Goal: Entertainment & Leisure: Consume media (video, audio)

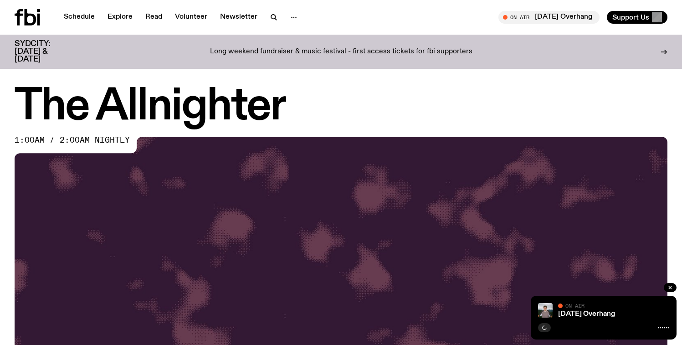
click at [36, 25] on icon at bounding box center [28, 17] width 26 height 16
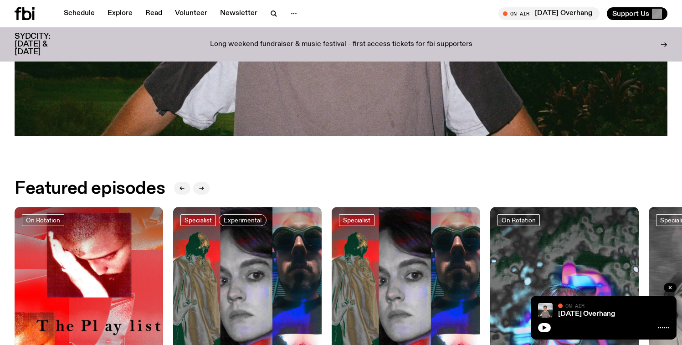
scroll to position [487, 0]
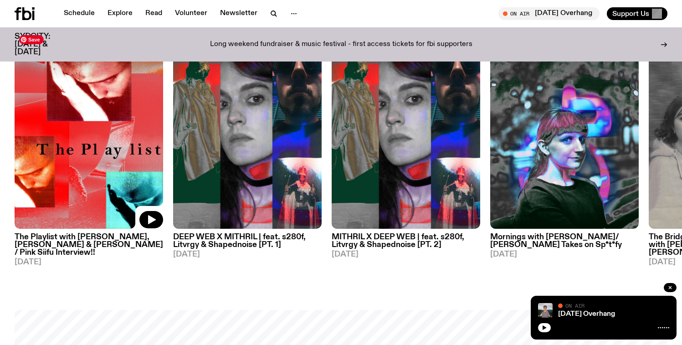
click at [129, 182] on img at bounding box center [89, 130] width 149 height 198
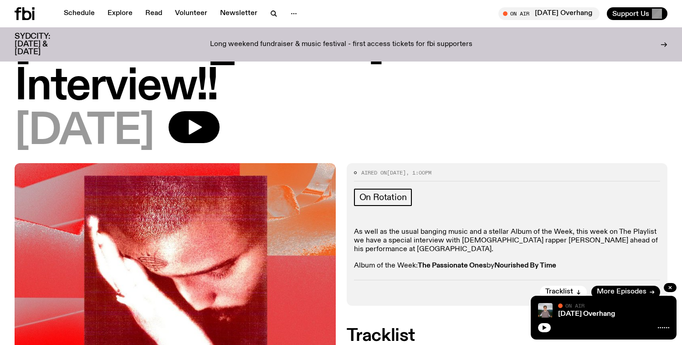
scroll to position [184, 0]
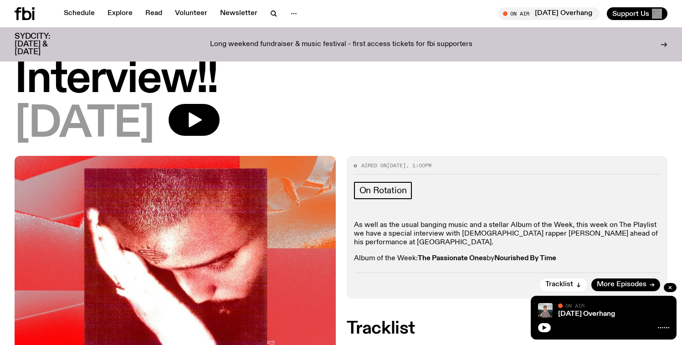
click at [675, 291] on div at bounding box center [670, 288] width 13 height 11
click at [671, 288] on icon "button" at bounding box center [669, 287] width 5 height 5
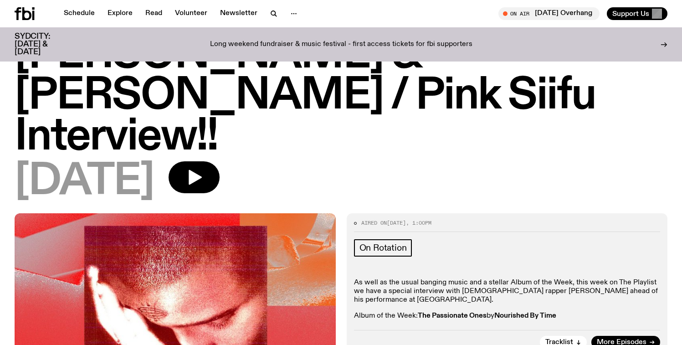
scroll to position [0, 0]
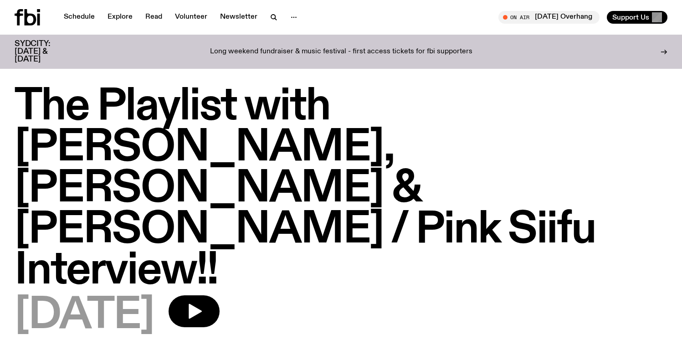
click at [14, 15] on div "Schedule Explore Read Volunteer Newsletter On Air Saturday Overhang Tune in liv…" at bounding box center [341, 17] width 682 height 35
click at [16, 16] on icon at bounding box center [28, 17] width 26 height 16
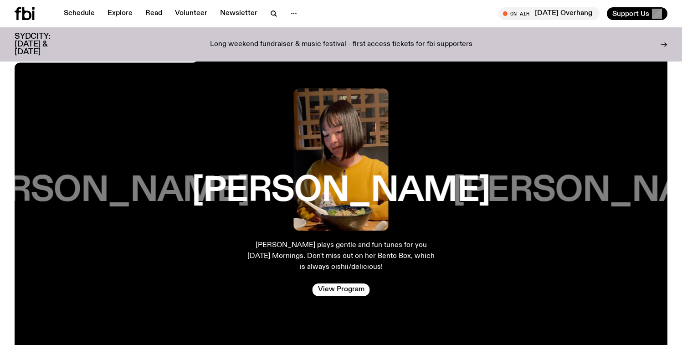
scroll to position [1499, 0]
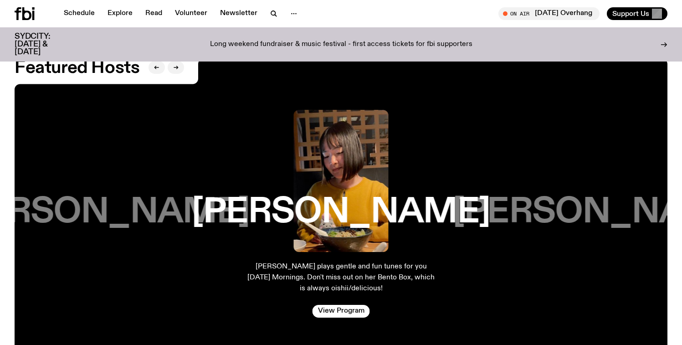
click at [107, 213] on h3 "Matt Do" at bounding box center [100, 212] width 298 height 35
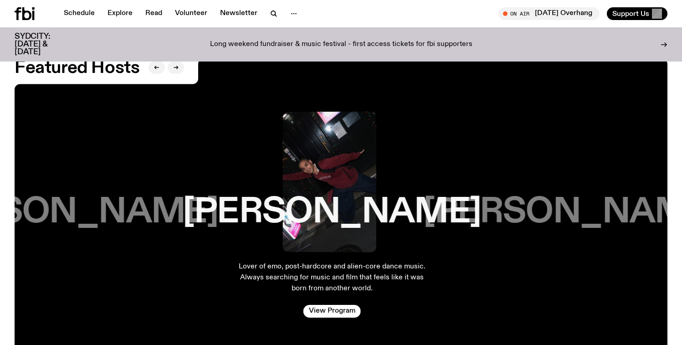
click at [107, 213] on h3 "[PERSON_NAME]" at bounding box center [69, 212] width 298 height 35
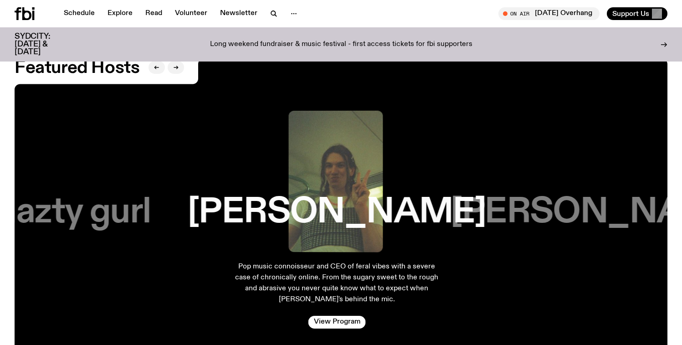
click at [107, 213] on h3 "nazty gurl" at bounding box center [73, 212] width 154 height 35
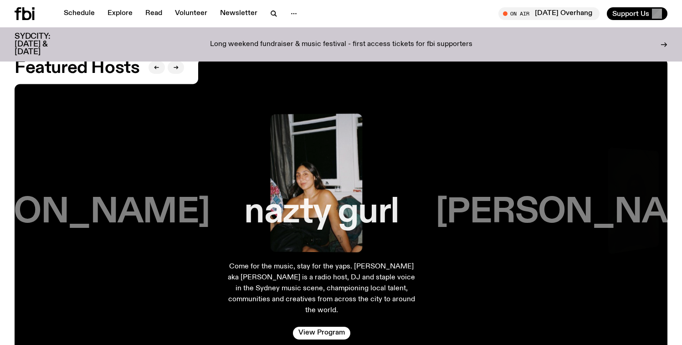
click at [107, 213] on h3 "[PERSON_NAME]" at bounding box center [60, 212] width 298 height 35
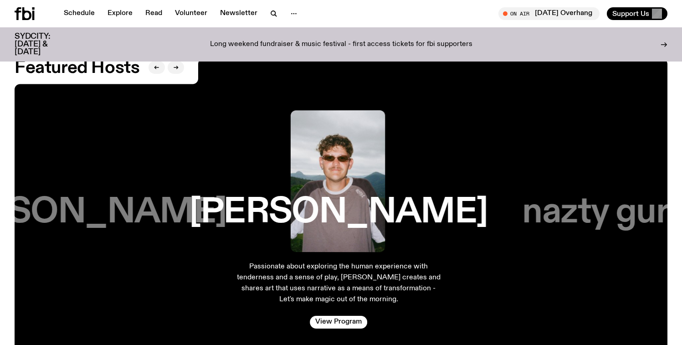
click at [107, 213] on h3 "[PERSON_NAME]" at bounding box center [77, 212] width 298 height 35
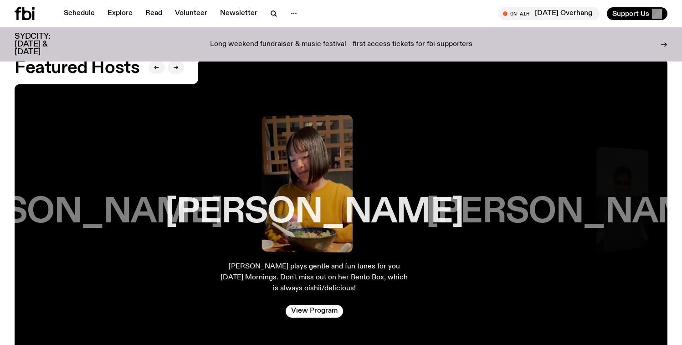
click at [107, 213] on h3 "[PERSON_NAME]" at bounding box center [73, 212] width 298 height 35
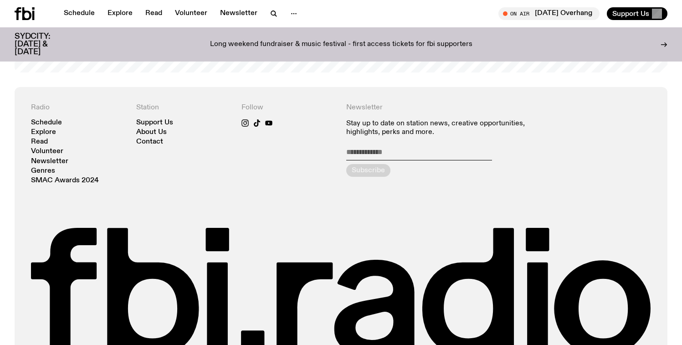
scroll to position [1928, 0]
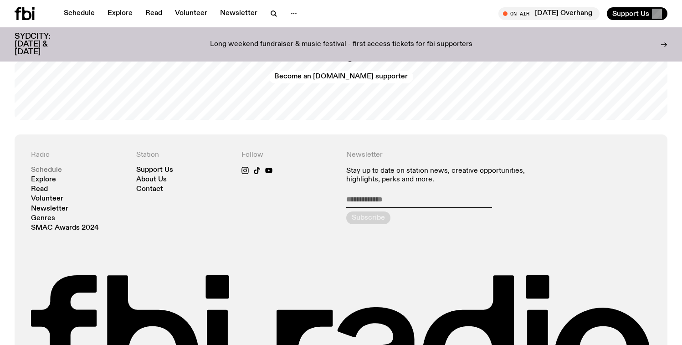
click at [51, 167] on link "Schedule" at bounding box center [46, 170] width 31 height 7
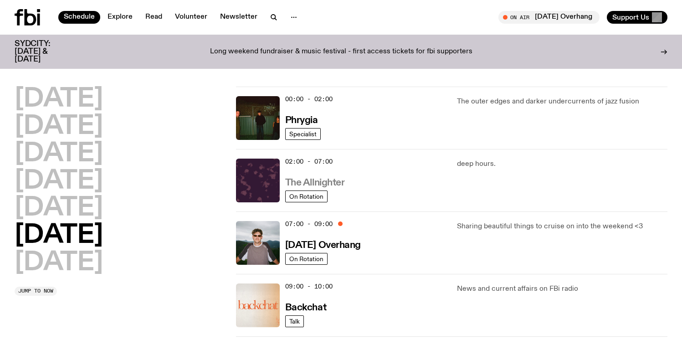
click at [332, 185] on h3 "The Allnighter" at bounding box center [315, 183] width 60 height 10
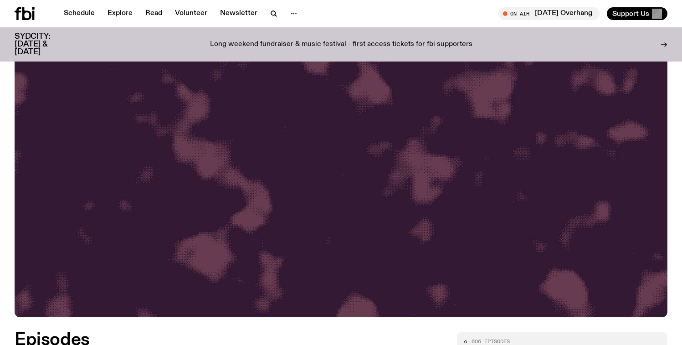
scroll to position [371, 0]
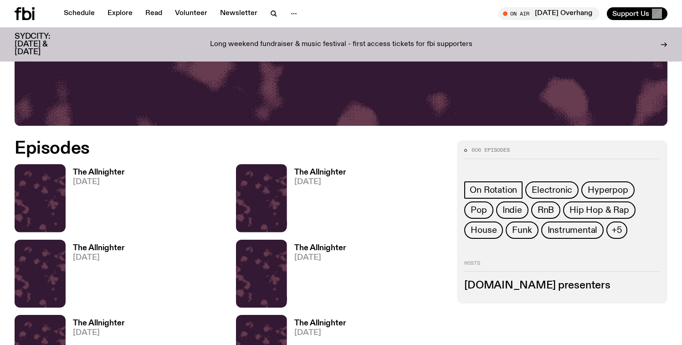
click at [77, 169] on h3 "The Allnighter" at bounding box center [99, 173] width 52 height 8
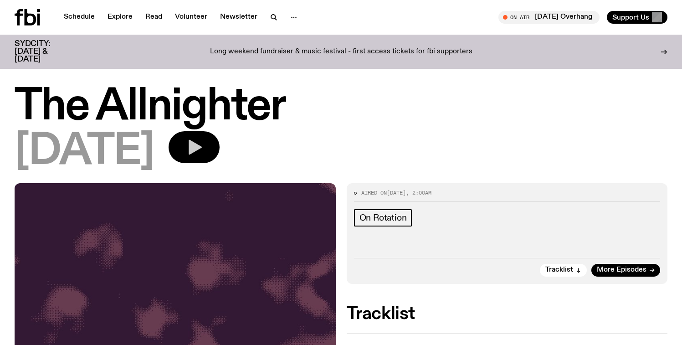
click at [203, 143] on icon "button" at bounding box center [194, 147] width 18 height 18
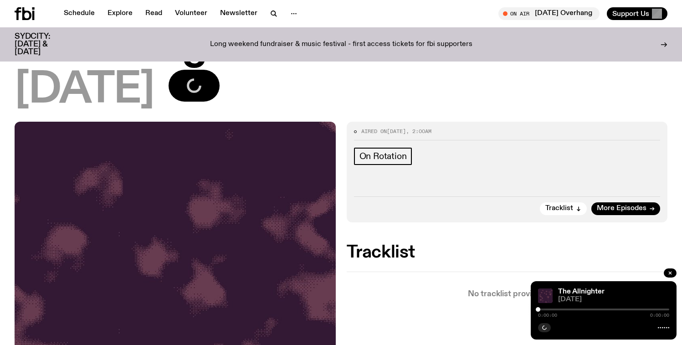
scroll to position [54, 0]
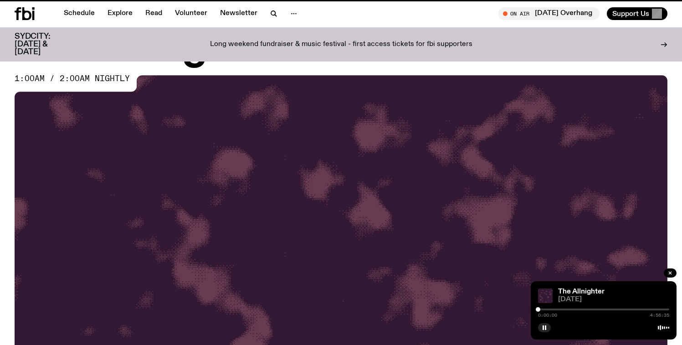
scroll to position [371, 0]
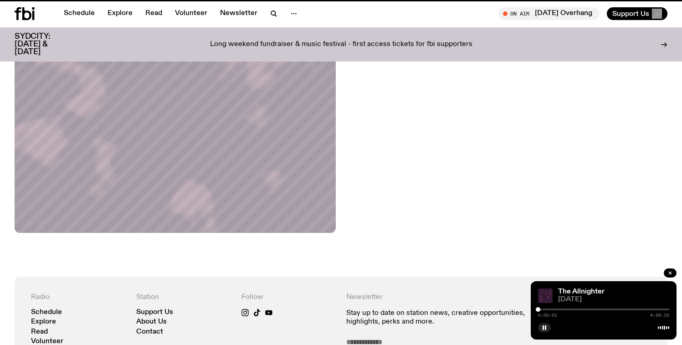
scroll to position [54, 0]
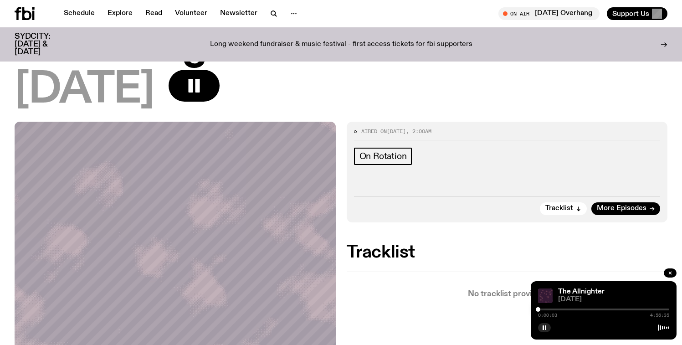
drag, startPoint x: 541, startPoint y: 310, endPoint x: 546, endPoint y: 313, distance: 5.3
click at [603, 313] on div "0:00:03 4:56:35" at bounding box center [603, 312] width 131 height 11
drag, startPoint x: 538, startPoint y: 308, endPoint x: 591, endPoint y: 307, distance: 52.4
click at [584, 307] on div at bounding box center [582, 309] width 5 height 5
drag, startPoint x: 590, startPoint y: 309, endPoint x: 595, endPoint y: 307, distance: 5.8
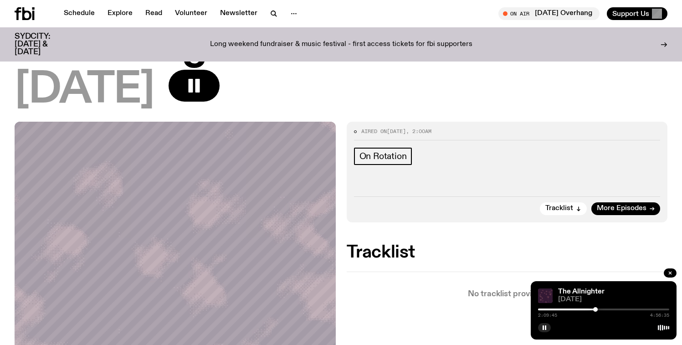
click at [595, 307] on div at bounding box center [595, 309] width 5 height 5
drag, startPoint x: 594, startPoint y: 308, endPoint x: 602, endPoint y: 307, distance: 7.3
click at [602, 307] on div at bounding box center [601, 309] width 5 height 5
drag, startPoint x: 602, startPoint y: 308, endPoint x: 615, endPoint y: 309, distance: 13.2
click at [615, 309] on div at bounding box center [615, 309] width 5 height 5
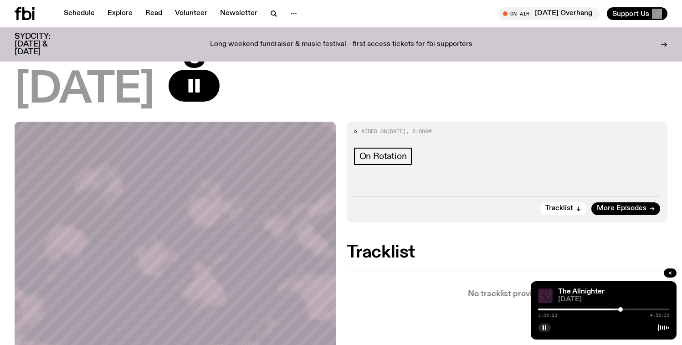
click at [620, 309] on div at bounding box center [620, 309] width 5 height 5
click at [623, 307] on div at bounding box center [623, 309] width 5 height 5
click at [621, 307] on div at bounding box center [622, 309] width 5 height 5
click at [622, 307] on div at bounding box center [621, 309] width 5 height 5
click at [623, 307] on div at bounding box center [622, 309] width 5 height 5
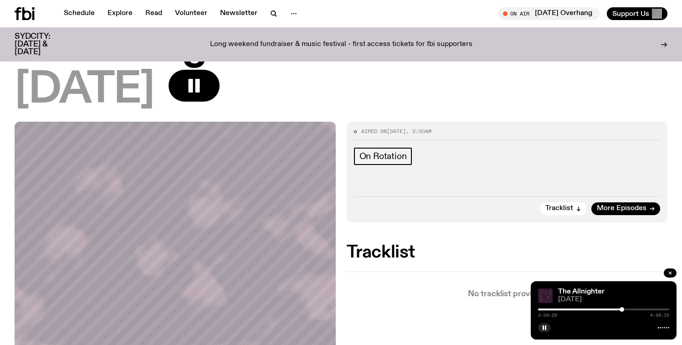
click at [622, 307] on div at bounding box center [622, 309] width 5 height 5
click at [621, 307] on div at bounding box center [622, 309] width 5 height 5
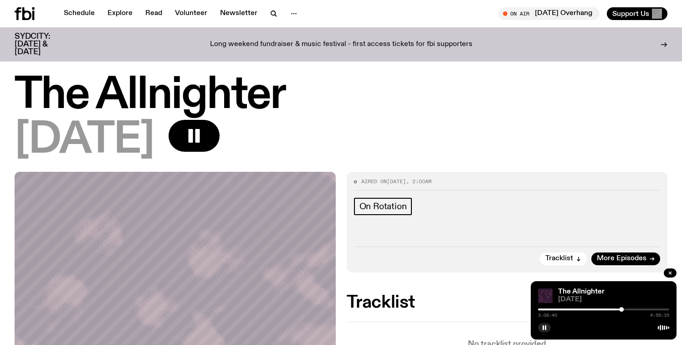
scroll to position [0, 0]
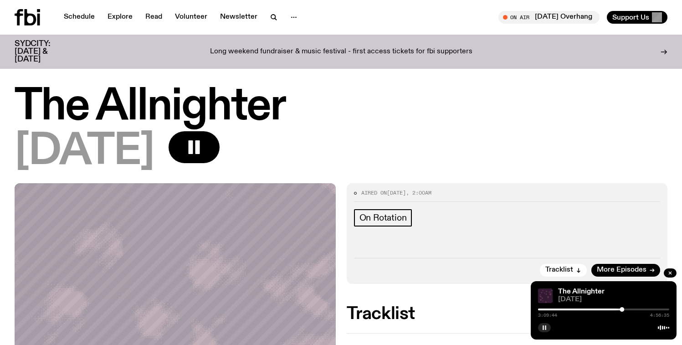
click at [547, 329] on button "button" at bounding box center [544, 327] width 13 height 9
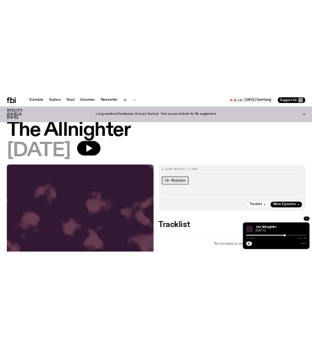
scroll to position [22, 0]
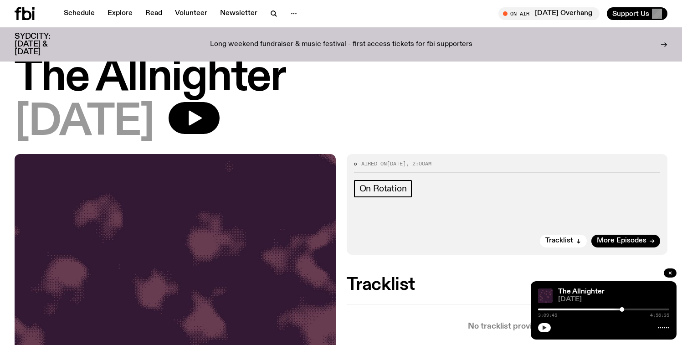
click at [549, 328] on button "button" at bounding box center [544, 327] width 13 height 9
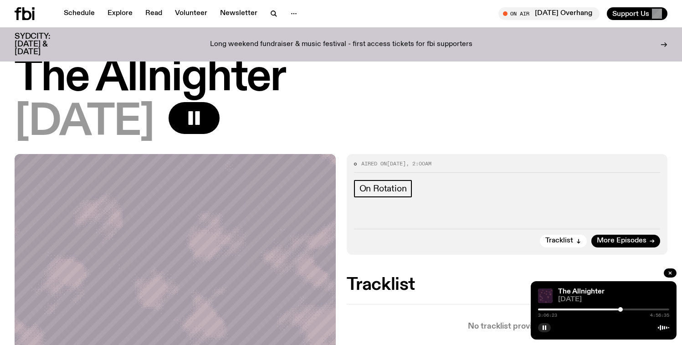
click at [620, 310] on div at bounding box center [620, 309] width 5 height 5
click at [543, 328] on rect "button" at bounding box center [543, 327] width 1 height 5
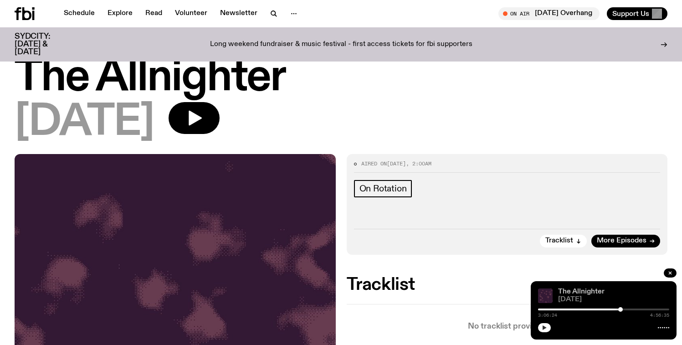
drag, startPoint x: 594, startPoint y: 300, endPoint x: 559, endPoint y: 292, distance: 35.7
click at [559, 292] on div "The Allnighter 30.08.25" at bounding box center [613, 295] width 111 height 15
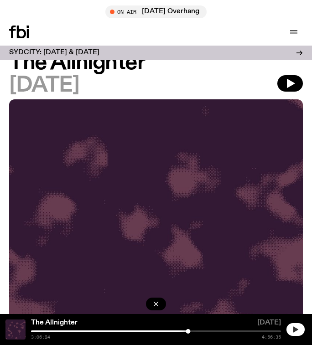
click at [292, 328] on icon "button" at bounding box center [295, 329] width 7 height 7
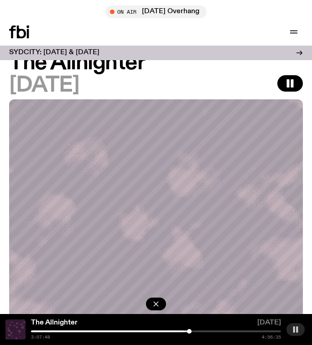
click at [189, 331] on div at bounding box center [189, 331] width 5 height 5
click at [190, 331] on div at bounding box center [190, 331] width 5 height 5
click at [292, 327] on icon "button" at bounding box center [295, 329] width 7 height 7
click at [296, 328] on icon "button" at bounding box center [295, 329] width 7 height 7
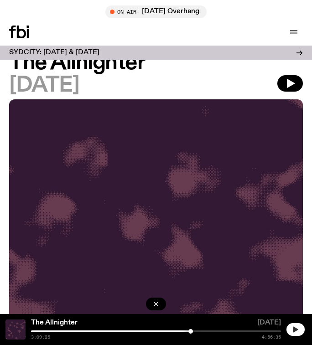
click at [190, 332] on div at bounding box center [190, 331] width 5 height 5
click at [289, 329] on button "button" at bounding box center [295, 329] width 18 height 13
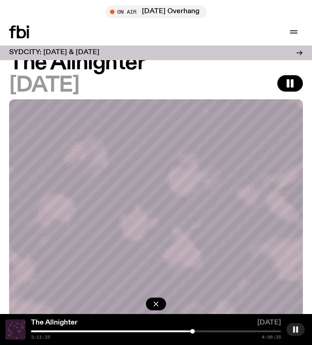
click at [192, 332] on div at bounding box center [192, 331] width 5 height 5
click at [195, 331] on div at bounding box center [194, 331] width 5 height 5
click at [196, 331] on div at bounding box center [196, 331] width 5 height 5
click at [198, 331] on div at bounding box center [197, 331] width 5 height 5
click at [196, 331] on div at bounding box center [196, 331] width 5 height 5
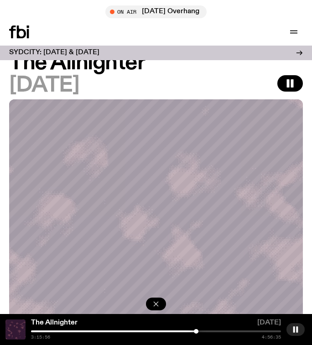
click at [159, 302] on icon "button" at bounding box center [155, 303] width 9 height 9
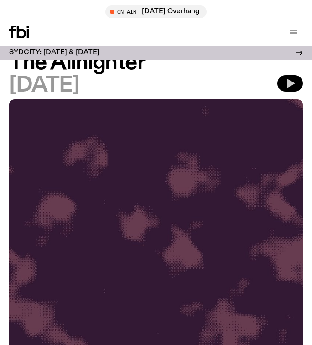
click at [289, 83] on icon "button" at bounding box center [291, 83] width 8 height 9
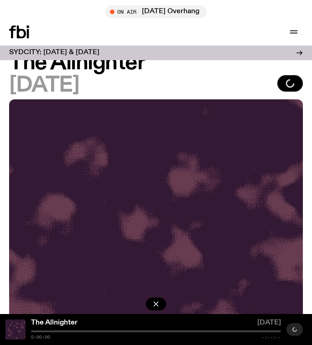
click at [158, 329] on div "The Allnighter 30.08.25 0:00:00 -:--:--" at bounding box center [156, 329] width 312 height 31
click at [158, 331] on div at bounding box center [156, 331] width 250 height 2
click at [162, 331] on div at bounding box center [156, 331] width 250 height 2
click at [162, 330] on div at bounding box center [156, 331] width 250 height 2
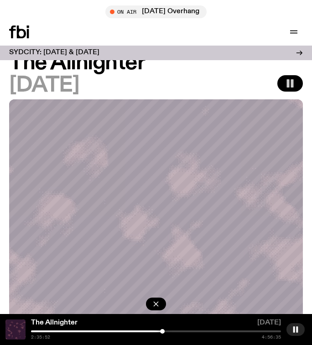
click at [174, 330] on div "The Allnighter 30.08.25 2:35:52 4:56:35" at bounding box center [156, 329] width 312 height 31
click at [183, 330] on div "The Allnighter 30.08.25 2:35:52 4:56:35" at bounding box center [156, 329] width 312 height 31
click at [183, 330] on div at bounding box center [156, 331] width 250 height 2
click at [182, 332] on div at bounding box center [181, 331] width 5 height 5
click at [193, 332] on div at bounding box center [156, 331] width 250 height 2
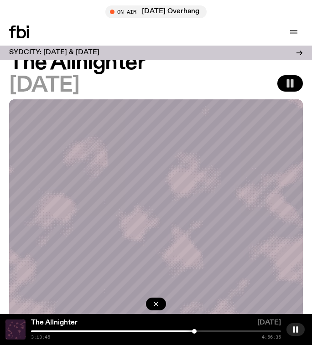
click at [196, 332] on div at bounding box center [194, 331] width 5 height 5
click at [293, 329] on rect "button" at bounding box center [294, 329] width 2 height 6
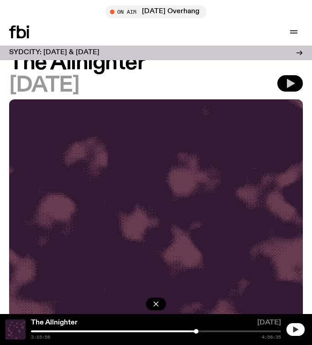
click at [297, 327] on icon "button" at bounding box center [295, 329] width 7 height 7
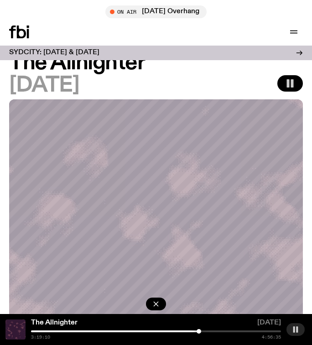
click at [199, 332] on div at bounding box center [198, 331] width 5 height 5
click at [197, 332] on div at bounding box center [197, 331] width 5 height 5
click at [199, 331] on div at bounding box center [198, 331] width 5 height 5
click at [198, 331] on div at bounding box center [198, 331] width 5 height 5
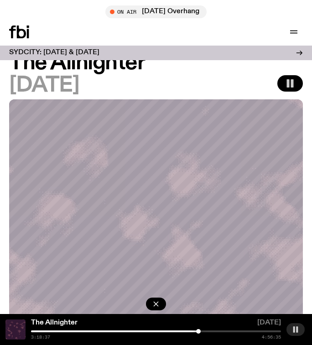
click at [198, 331] on div at bounding box center [198, 331] width 5 height 5
click at [197, 331] on div at bounding box center [197, 331] width 5 height 5
click at [198, 331] on div at bounding box center [198, 331] width 5 height 5
click at [197, 330] on div at bounding box center [197, 331] width 5 height 5
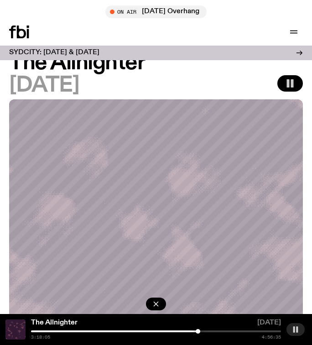
click at [198, 330] on div at bounding box center [197, 331] width 5 height 5
click at [202, 332] on div at bounding box center [199, 331] width 5 height 5
click at [204, 331] on div at bounding box center [203, 331] width 5 height 5
click at [205, 330] on div at bounding box center [205, 331] width 5 height 5
drag, startPoint x: 205, startPoint y: 330, endPoint x: 210, endPoint y: 330, distance: 5.0
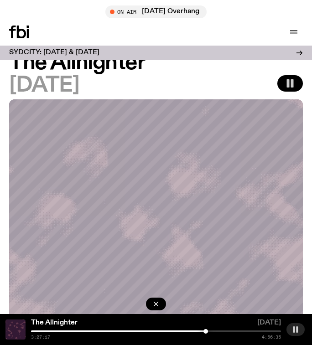
click at [208, 330] on div at bounding box center [205, 331] width 5 height 5
click at [212, 331] on div at bounding box center [212, 331] width 5 height 5
click at [213, 331] on div at bounding box center [213, 331] width 5 height 5
click at [215, 331] on div at bounding box center [215, 331] width 5 height 5
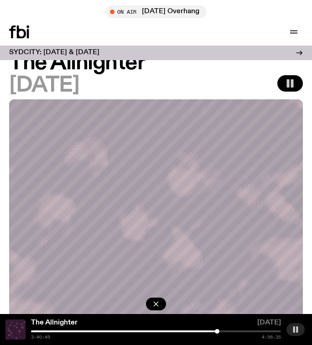
click at [217, 331] on div at bounding box center [217, 331] width 5 height 5
click at [219, 331] on div at bounding box center [218, 331] width 5 height 5
click at [219, 331] on div at bounding box center [219, 331] width 5 height 5
click at [220, 331] on div at bounding box center [220, 331] width 5 height 5
click at [221, 330] on div at bounding box center [221, 331] width 5 height 5
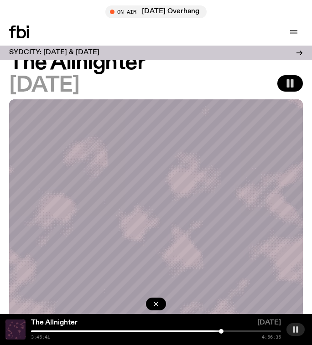
click at [221, 330] on div at bounding box center [221, 331] width 5 height 5
click at [223, 331] on div at bounding box center [222, 331] width 5 height 5
click at [223, 333] on div at bounding box center [222, 331] width 5 height 5
click at [297, 329] on rect "button" at bounding box center [297, 329] width 2 height 6
click at [226, 331] on div at bounding box center [224, 331] width 5 height 5
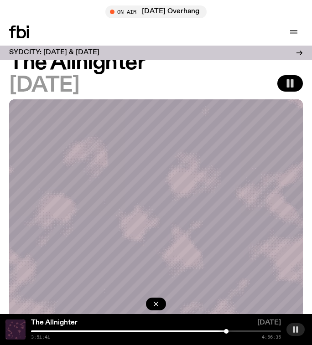
click at [294, 327] on rect "button" at bounding box center [294, 329] width 2 height 6
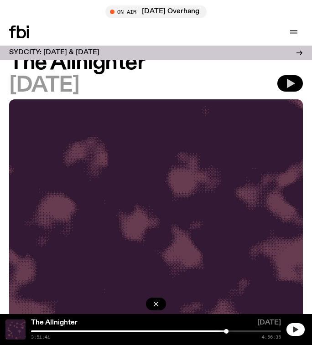
click at [296, 330] on icon "button" at bounding box center [295, 329] width 5 height 6
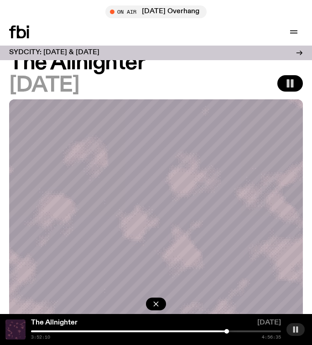
click at [228, 329] on div at bounding box center [226, 331] width 5 height 5
click at [229, 329] on div at bounding box center [229, 331] width 5 height 5
click at [232, 329] on div at bounding box center [231, 331] width 5 height 5
click at [234, 329] on div at bounding box center [232, 331] width 5 height 5
click at [236, 329] on div at bounding box center [234, 331] width 5 height 5
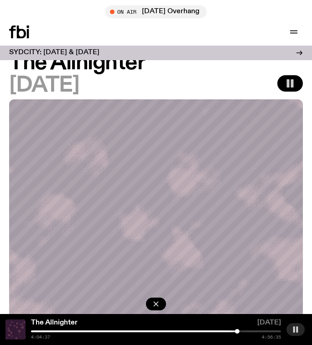
click at [239, 329] on div at bounding box center [237, 331] width 5 height 5
click at [244, 330] on div at bounding box center [242, 331] width 5 height 5
click at [246, 330] on div at bounding box center [244, 331] width 5 height 5
click at [248, 330] on div at bounding box center [248, 331] width 5 height 5
click at [251, 330] on div at bounding box center [248, 331] width 5 height 5
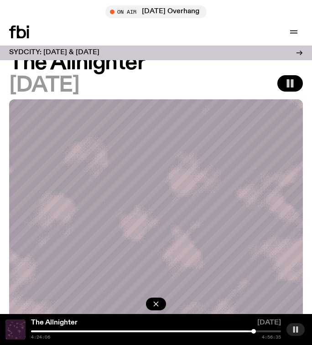
click at [254, 330] on div at bounding box center [253, 331] width 5 height 5
drag, startPoint x: 255, startPoint y: 330, endPoint x: 248, endPoint y: 329, distance: 6.9
click at [248, 330] on div at bounding box center [249, 331] width 5 height 5
click at [248, 330] on div at bounding box center [248, 331] width 5 height 5
click at [247, 332] on div at bounding box center [248, 331] width 5 height 5
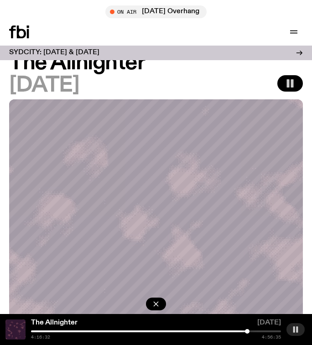
drag, startPoint x: 247, startPoint y: 332, endPoint x: 237, endPoint y: 331, distance: 9.7
click at [245, 331] on div at bounding box center [247, 331] width 5 height 5
click at [234, 331] on div at bounding box center [235, 331] width 5 height 5
drag, startPoint x: 234, startPoint y: 331, endPoint x: 224, endPoint y: 331, distance: 10.0
click at [230, 331] on div at bounding box center [232, 331] width 5 height 5
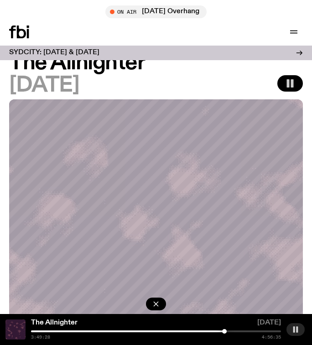
drag, startPoint x: 224, startPoint y: 330, endPoint x: 218, endPoint y: 330, distance: 5.9
click at [222, 330] on div at bounding box center [224, 331] width 5 height 5
click at [215, 330] on div at bounding box center [215, 331] width 5 height 5
click at [217, 331] on div at bounding box center [216, 331] width 5 height 5
click at [218, 331] on div at bounding box center [217, 331] width 5 height 5
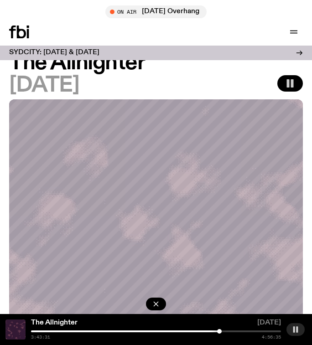
click at [220, 332] on div at bounding box center [219, 331] width 5 height 5
click at [221, 331] on div at bounding box center [219, 331] width 5 height 5
drag, startPoint x: 221, startPoint y: 331, endPoint x: 227, endPoint y: 331, distance: 5.5
click at [227, 331] on div at bounding box center [225, 331] width 5 height 5
click at [227, 331] on div at bounding box center [227, 331] width 5 height 5
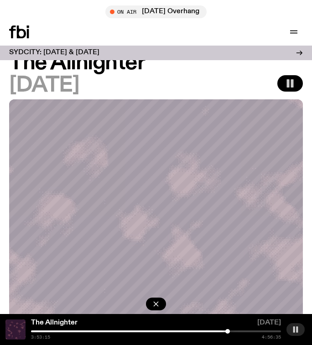
click at [229, 331] on div at bounding box center [227, 331] width 5 height 5
click at [232, 331] on div at bounding box center [231, 331] width 5 height 5
click at [231, 331] on div at bounding box center [230, 331] width 5 height 5
click at [232, 331] on div at bounding box center [231, 331] width 5 height 5
click at [231, 331] on div at bounding box center [231, 331] width 5 height 5
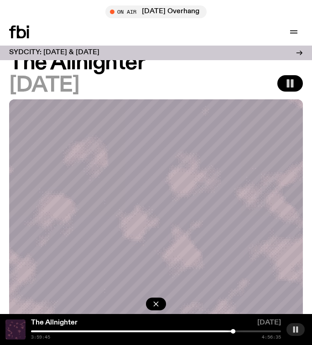
click at [233, 331] on div at bounding box center [233, 331] width 5 height 5
click at [232, 331] on div at bounding box center [232, 331] width 5 height 5
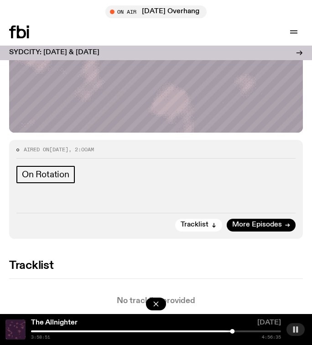
scroll to position [506, 0]
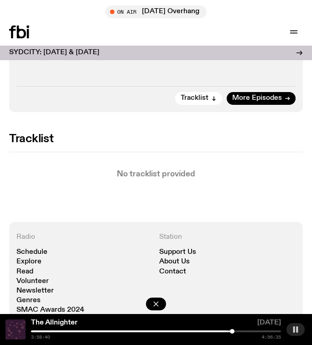
click at [232, 331] on div at bounding box center [232, 331] width 5 height 5
click at [231, 331] on div at bounding box center [230, 331] width 5 height 5
click at [231, 331] on div at bounding box center [231, 331] width 5 height 5
click at [231, 332] on div at bounding box center [231, 331] width 5 height 5
click at [235, 329] on div at bounding box center [234, 331] width 5 height 5
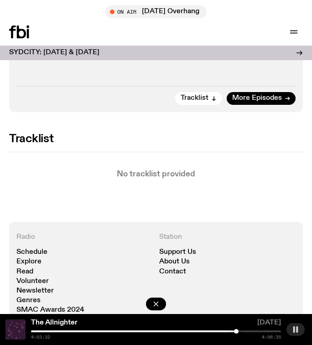
click at [236, 329] on div at bounding box center [236, 331] width 5 height 5
click at [237, 331] on div at bounding box center [236, 331] width 5 height 5
click at [239, 331] on div at bounding box center [238, 331] width 5 height 5
click at [241, 331] on div at bounding box center [240, 331] width 5 height 5
click at [242, 331] on div at bounding box center [242, 331] width 5 height 5
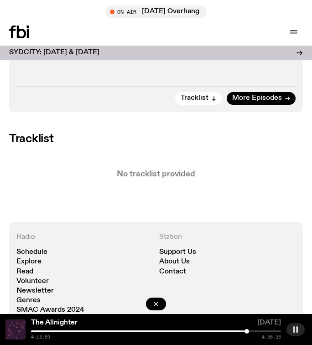
click at [246, 331] on div at bounding box center [246, 331] width 5 height 5
click at [248, 331] on div at bounding box center [248, 331] width 5 height 5
click at [251, 331] on div at bounding box center [249, 331] width 5 height 5
click at [248, 329] on div at bounding box center [248, 331] width 5 height 5
click at [250, 330] on div at bounding box center [249, 331] width 5 height 5
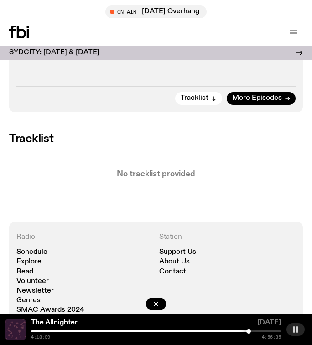
click at [248, 330] on div at bounding box center [248, 331] width 5 height 5
click at [252, 331] on div at bounding box center [250, 331] width 5 height 5
click at [256, 331] on div at bounding box center [255, 331] width 5 height 5
click at [258, 331] on div at bounding box center [256, 331] width 5 height 5
click at [261, 331] on div at bounding box center [261, 331] width 5 height 5
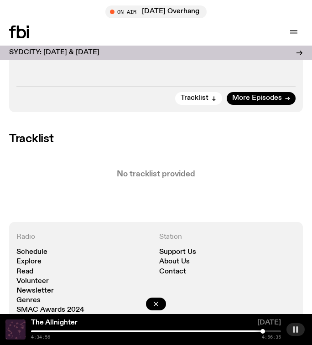
click at [263, 331] on div at bounding box center [262, 331] width 5 height 5
click at [264, 330] on div at bounding box center [264, 331] width 5 height 5
click at [266, 331] on div at bounding box center [265, 331] width 5 height 5
click at [266, 331] on div at bounding box center [266, 331] width 5 height 5
click at [267, 330] on div at bounding box center [267, 331] width 5 height 5
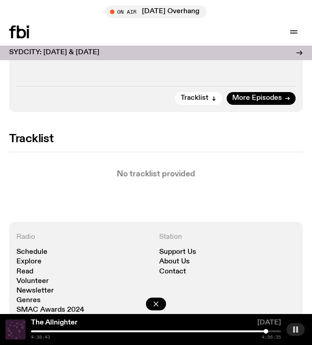
click at [266, 331] on div at bounding box center [265, 331] width 5 height 5
drag, startPoint x: 266, startPoint y: 331, endPoint x: 259, endPoint y: 330, distance: 6.4
click at [261, 330] on div at bounding box center [263, 331] width 5 height 5
click at [261, 331] on div at bounding box center [261, 331] width 5 height 5
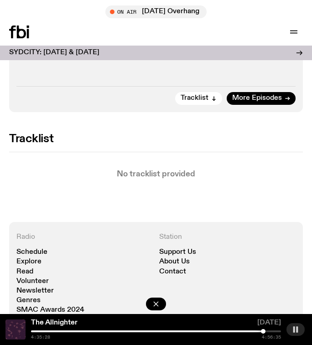
click at [263, 331] on div at bounding box center [263, 331] width 5 height 5
click at [265, 331] on div at bounding box center [265, 331] width 5 height 5
click at [265, 330] on div at bounding box center [265, 331] width 5 height 5
click at [263, 330] on div at bounding box center [263, 331] width 5 height 5
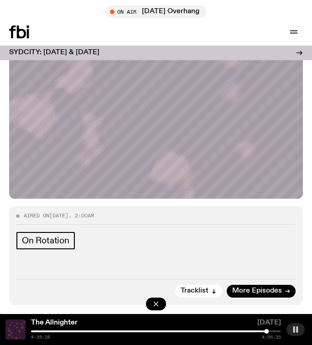
scroll to position [314, 0]
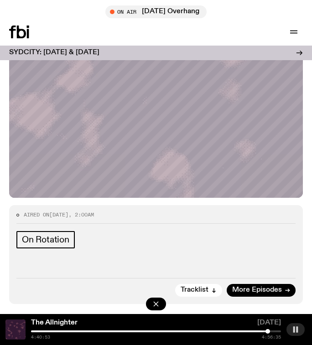
click at [288, 325] on button "button" at bounding box center [295, 329] width 18 height 13
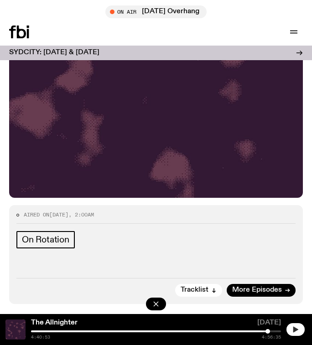
click at [297, 329] on icon "button" at bounding box center [295, 329] width 7 height 7
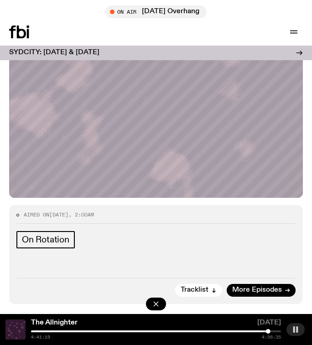
click at [297, 328] on rect "button" at bounding box center [297, 329] width 2 height 6
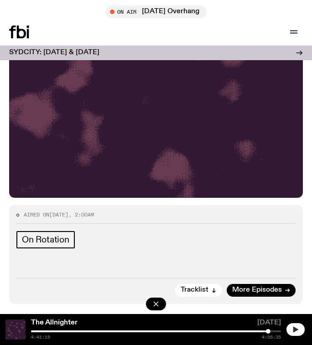
click at [298, 330] on icon "button" at bounding box center [295, 329] width 7 height 7
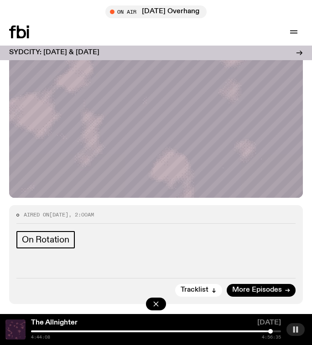
click at [270, 330] on div at bounding box center [270, 331] width 5 height 5
click at [271, 331] on div at bounding box center [271, 331] width 5 height 5
click at [272, 331] on div at bounding box center [272, 331] width 5 height 5
click at [275, 332] on div at bounding box center [156, 331] width 250 height 2
click at [273, 330] on div at bounding box center [274, 331] width 5 height 5
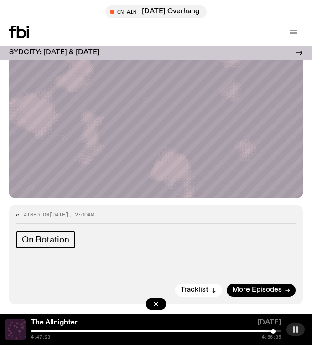
click at [272, 330] on div at bounding box center [273, 331] width 5 height 5
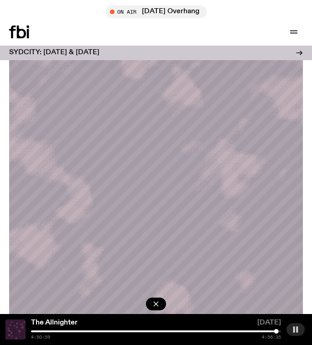
scroll to position [0, 0]
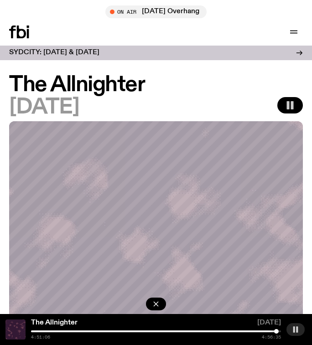
click at [277, 331] on div at bounding box center [276, 331] width 5 height 5
click at [277, 331] on div at bounding box center [277, 331] width 5 height 5
click at [18, 39] on div "Schedule Explore Read Volunteer Newsletter On Air Saturday Overhang Tune in liv…" at bounding box center [156, 31] width 312 height 27
click at [17, 34] on icon at bounding box center [21, 32] width 9 height 13
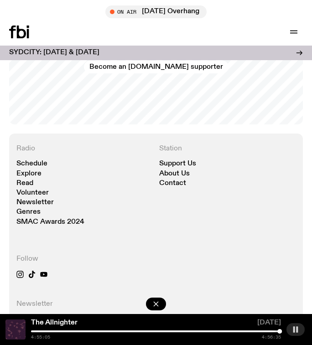
scroll to position [2387, 0]
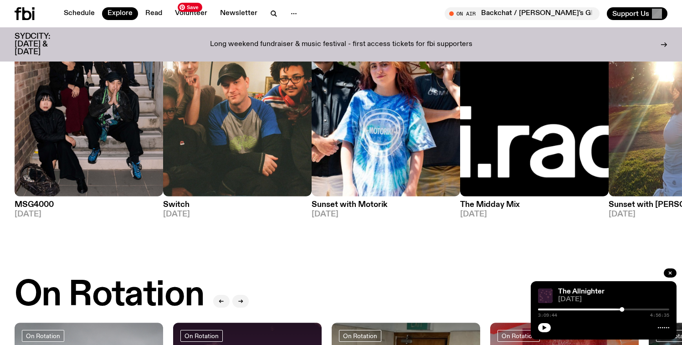
scroll to position [126, 0]
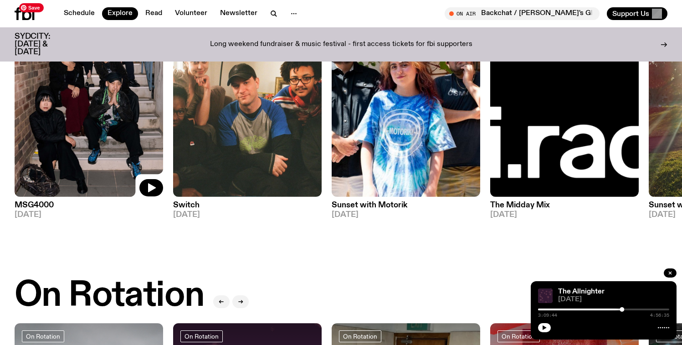
click at [147, 118] on img at bounding box center [89, 98] width 149 height 198
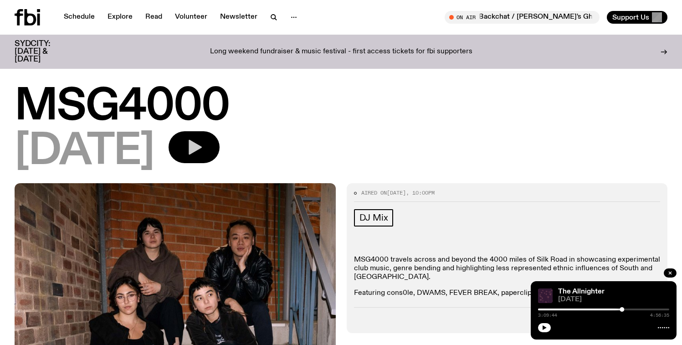
click at [203, 143] on icon "button" at bounding box center [194, 147] width 18 height 18
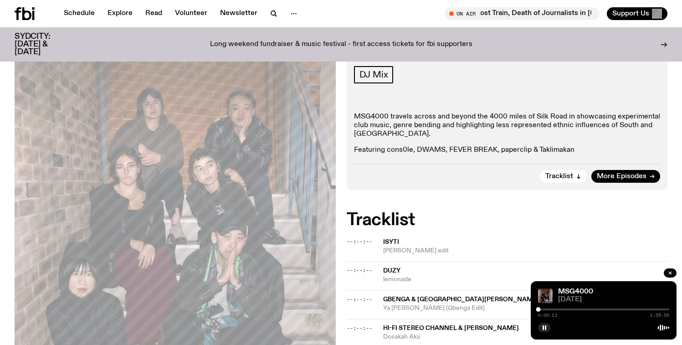
scroll to position [80, 0]
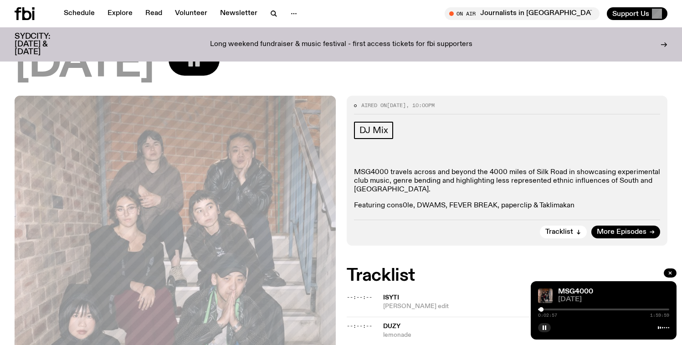
click at [203, 64] on icon "button" at bounding box center [194, 60] width 18 height 18
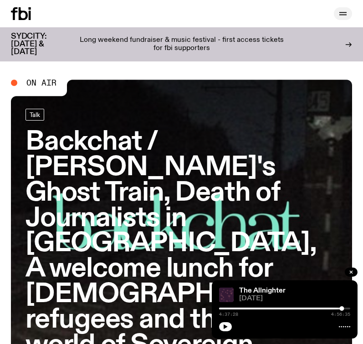
click at [344, 17] on icon "button" at bounding box center [343, 13] width 11 height 11
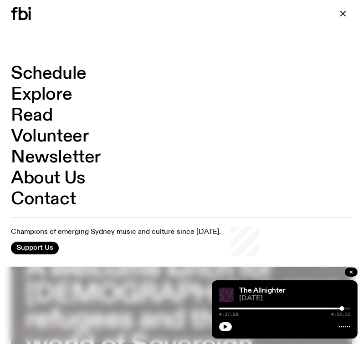
click at [49, 78] on link "Schedule" at bounding box center [49, 73] width 76 height 17
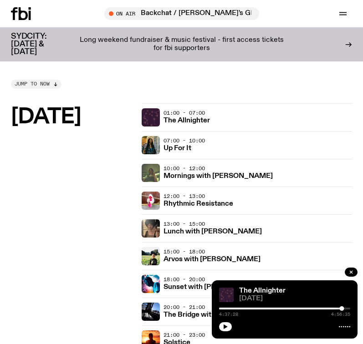
click at [55, 81] on button "Jump to now" at bounding box center [36, 84] width 51 height 9
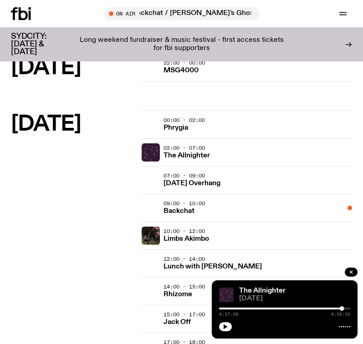
scroll to position [1499, 0]
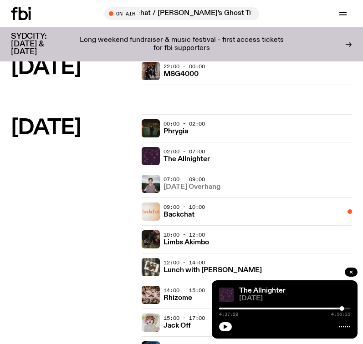
click at [193, 188] on h3 "Saturday Overhang" at bounding box center [192, 187] width 57 height 7
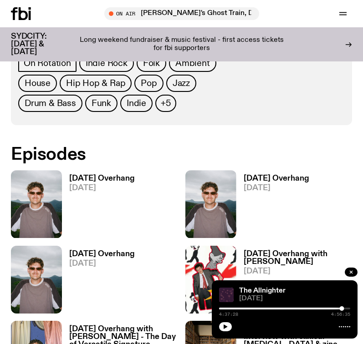
scroll to position [372, 0]
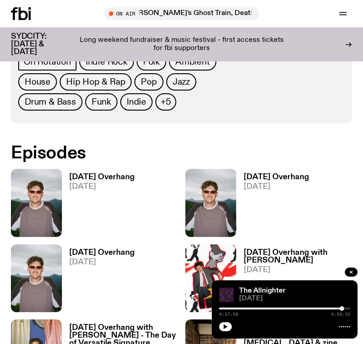
click at [101, 177] on h3 "Saturday Overhang" at bounding box center [102, 178] width 66 height 8
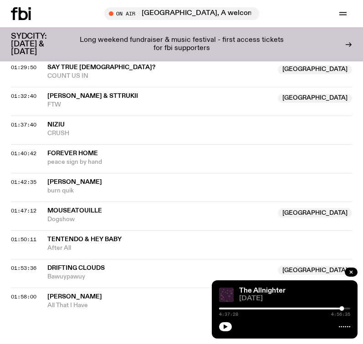
scroll to position [864, 0]
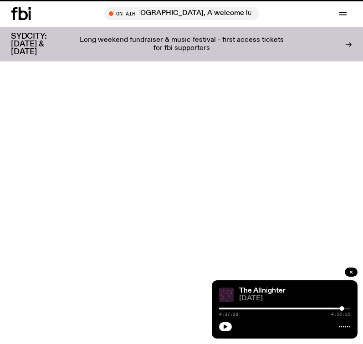
scroll to position [372, 0]
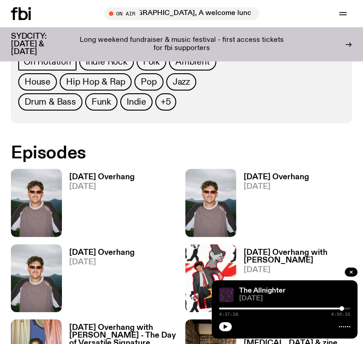
click at [266, 181] on h3 "[DATE] Overhang" at bounding box center [277, 178] width 66 height 8
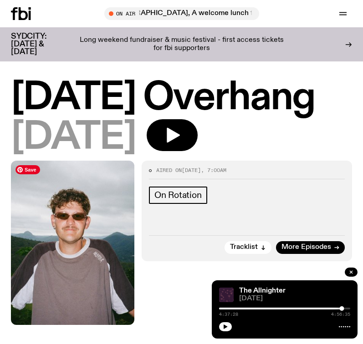
scroll to position [301, 0]
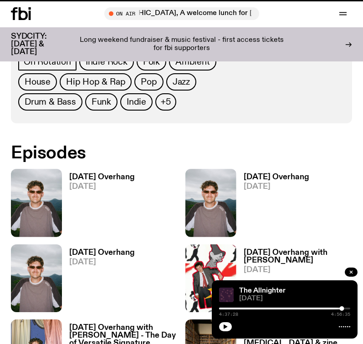
scroll to position [404, 0]
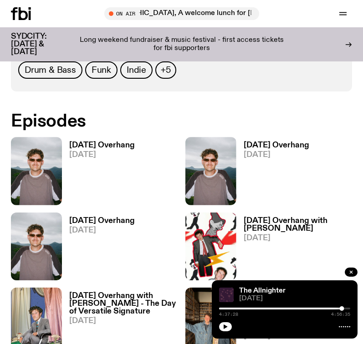
click at [82, 231] on span "[DATE]" at bounding box center [102, 231] width 66 height 8
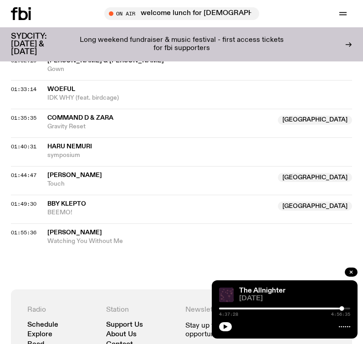
scroll to position [782, 0]
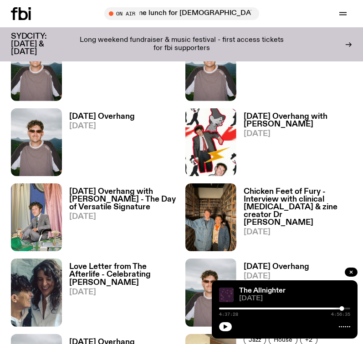
scroll to position [527, 0]
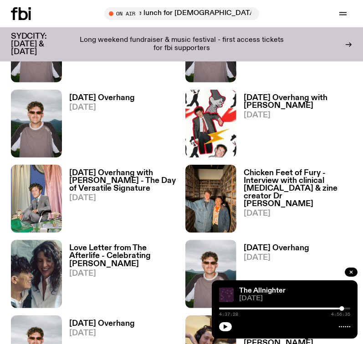
click at [267, 102] on h3 "Saturday Overhang with Harrie Hastings" at bounding box center [298, 101] width 109 height 15
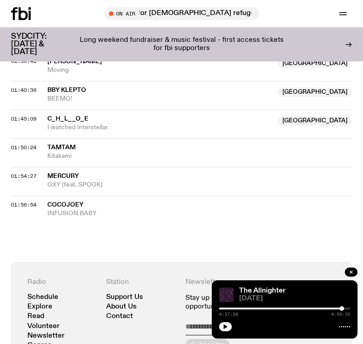
scroll to position [995, 0]
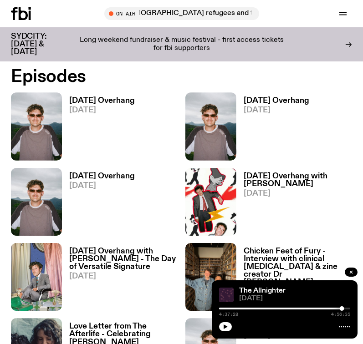
scroll to position [376, 0]
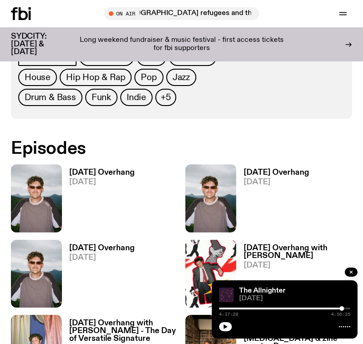
click at [99, 169] on h3 "[DATE] Overhang" at bounding box center [102, 173] width 66 height 8
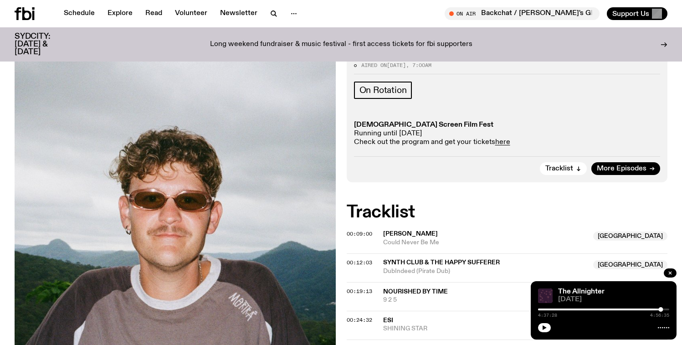
scroll to position [80, 0]
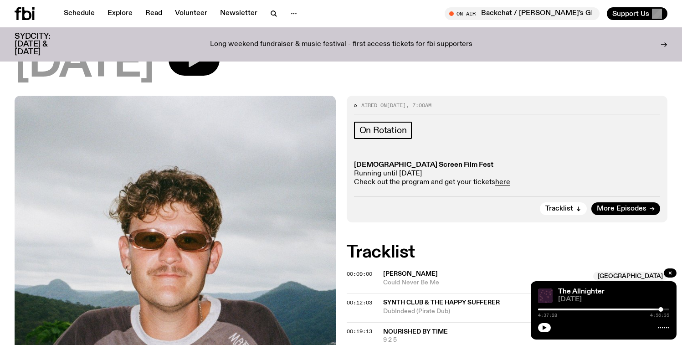
click at [220, 59] on button "button" at bounding box center [194, 60] width 51 height 32
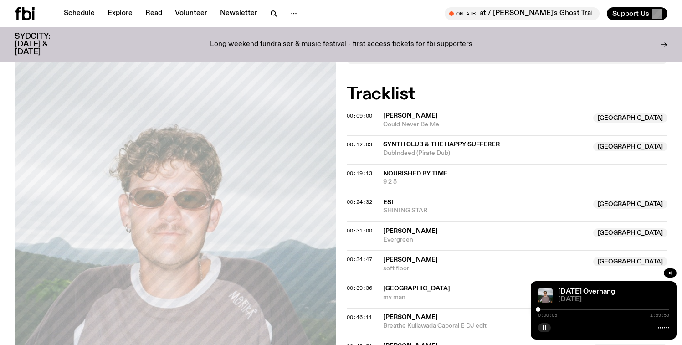
scroll to position [246, 0]
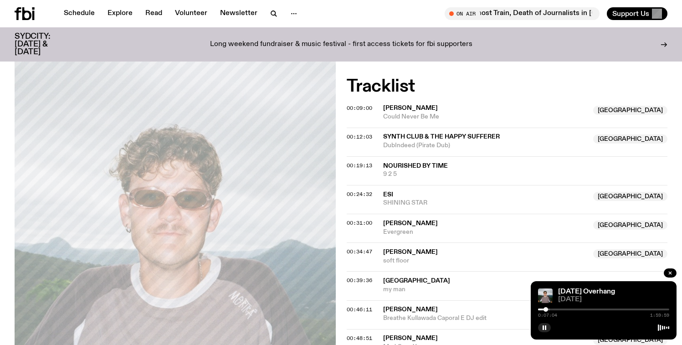
click at [363, 309] on div at bounding box center [545, 309] width 5 height 5
click at [363, 308] on div at bounding box center [545, 309] width 5 height 5
click at [363, 323] on button "button" at bounding box center [544, 327] width 13 height 9
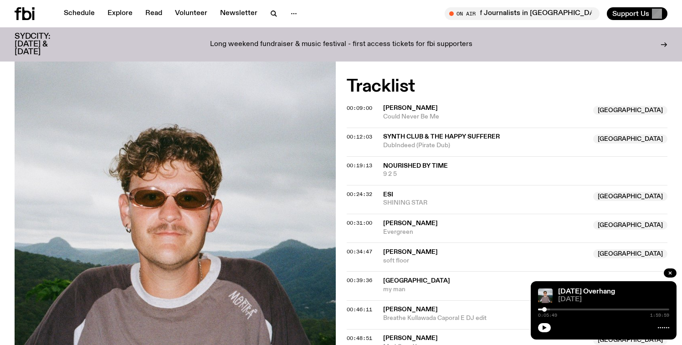
click at [363, 309] on div at bounding box center [544, 309] width 5 height 5
click at [363, 328] on button "button" at bounding box center [544, 327] width 13 height 9
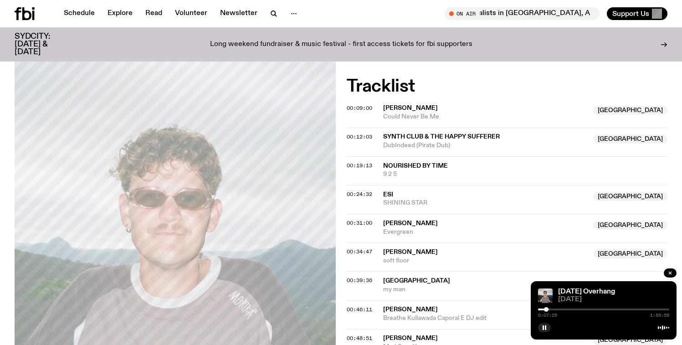
click at [363, 308] on div at bounding box center [546, 309] width 5 height 5
click at [363, 309] on div at bounding box center [545, 309] width 5 height 5
click at [363, 308] on div at bounding box center [545, 309] width 5 height 5
click at [363, 325] on div at bounding box center [603, 326] width 131 height 11
click at [363, 325] on button "button" at bounding box center [544, 327] width 13 height 9
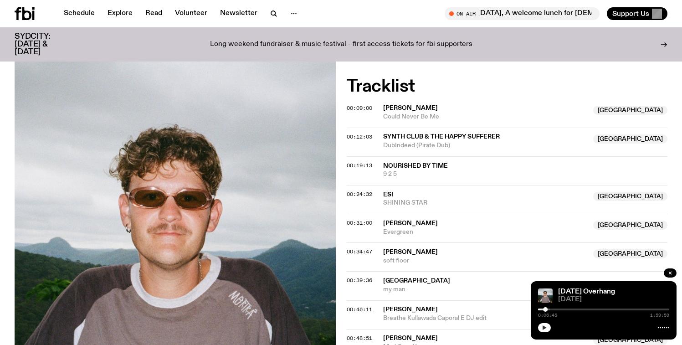
click at [363, 326] on button "button" at bounding box center [544, 327] width 13 height 9
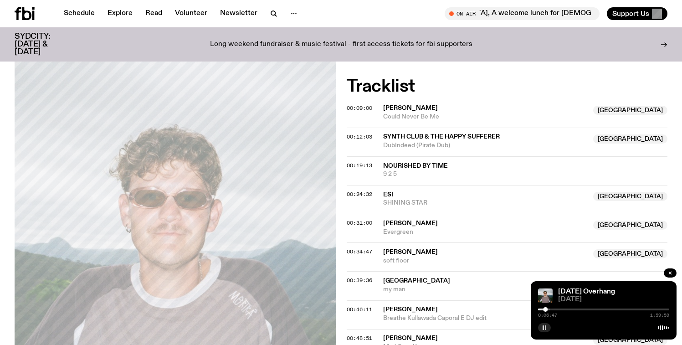
click at [363, 327] on button "button" at bounding box center [544, 327] width 13 height 9
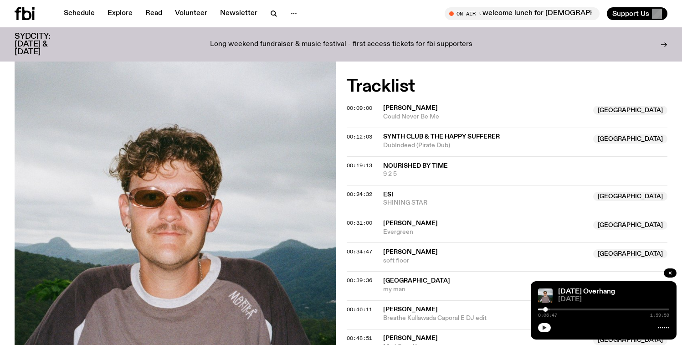
click at [363, 325] on button "button" at bounding box center [544, 327] width 13 height 9
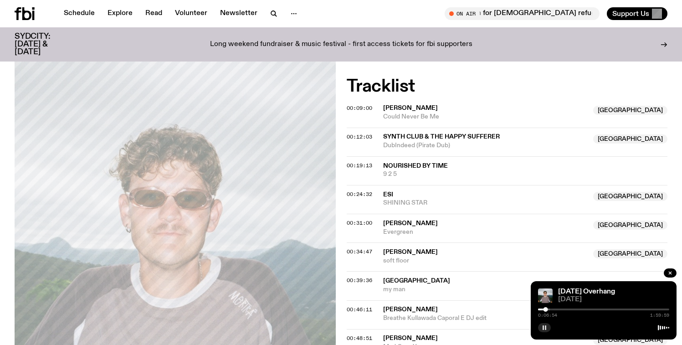
click at [363, 328] on icon "button" at bounding box center [544, 327] width 5 height 5
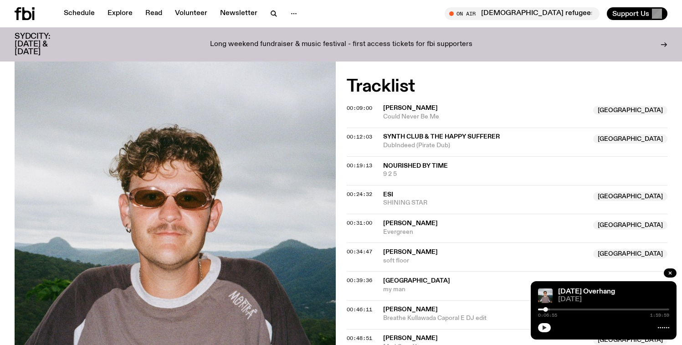
click at [363, 330] on button "button" at bounding box center [544, 327] width 13 height 9
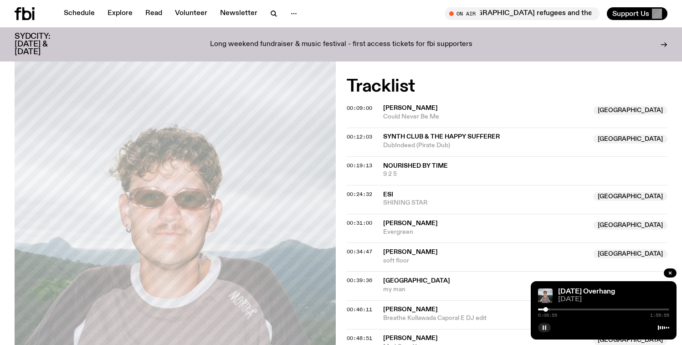
click at [363, 328] on icon "button" at bounding box center [544, 327] width 5 height 5
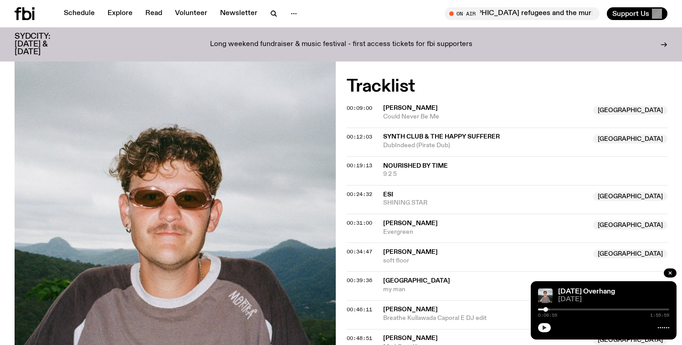
click at [363, 328] on icon "button" at bounding box center [544, 327] width 5 height 5
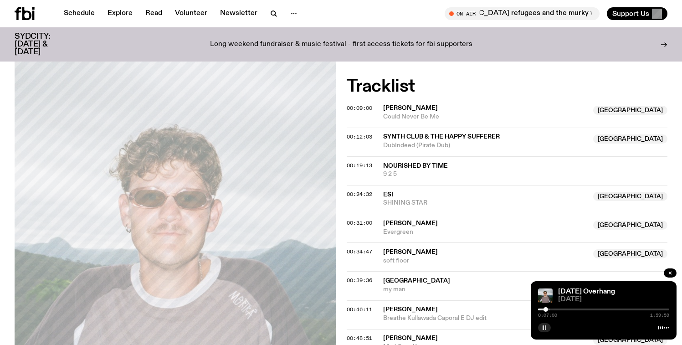
click at [363, 328] on rect "button" at bounding box center [545, 327] width 1 height 5
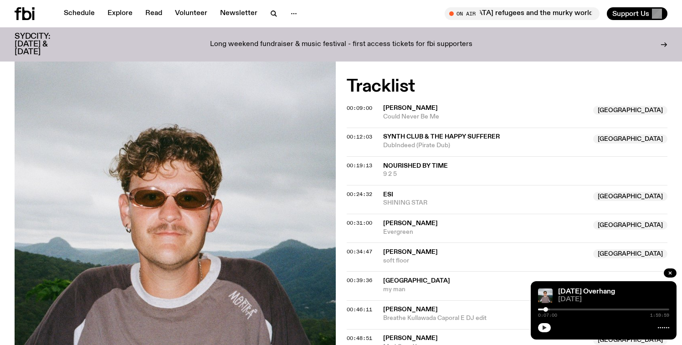
click at [363, 331] on button "button" at bounding box center [544, 327] width 13 height 9
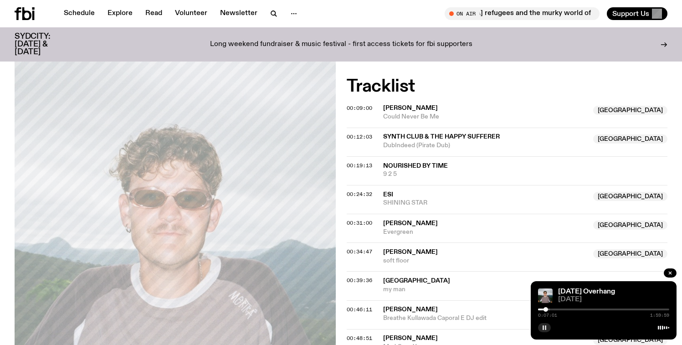
click at [363, 330] on icon "button" at bounding box center [544, 327] width 5 height 5
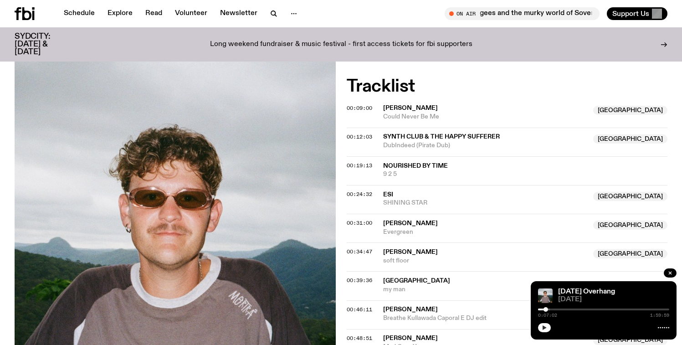
click at [363, 328] on icon "button" at bounding box center [544, 327] width 5 height 5
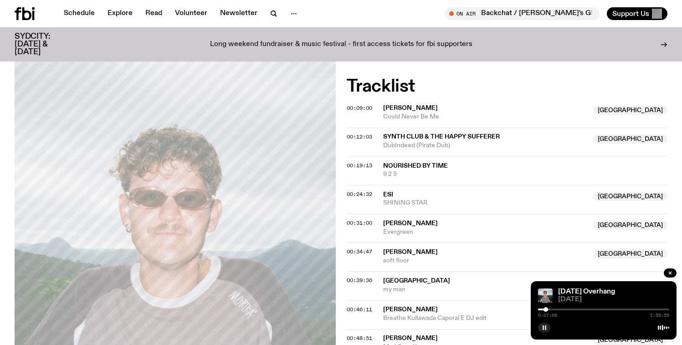
click at [363, 328] on rect "button" at bounding box center [545, 327] width 1 height 5
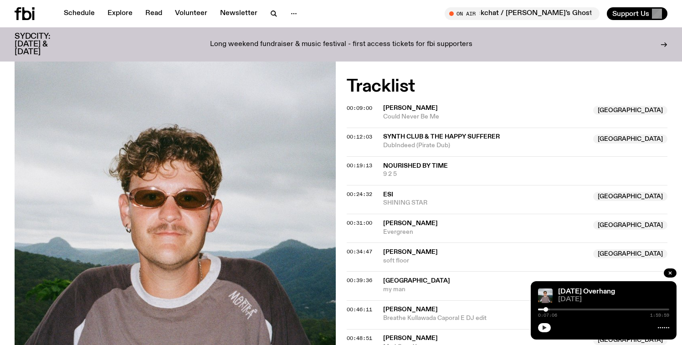
click at [363, 323] on div "Saturday Overhang 30.08.25 0:07:06 1:59:59" at bounding box center [604, 310] width 146 height 58
click at [363, 328] on button "button" at bounding box center [544, 327] width 13 height 9
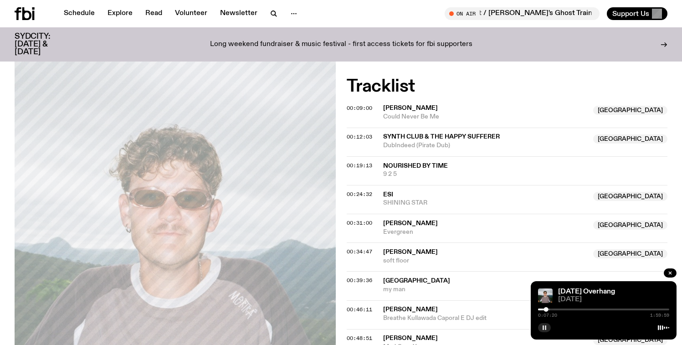
click at [363, 328] on button "button" at bounding box center [544, 327] width 13 height 9
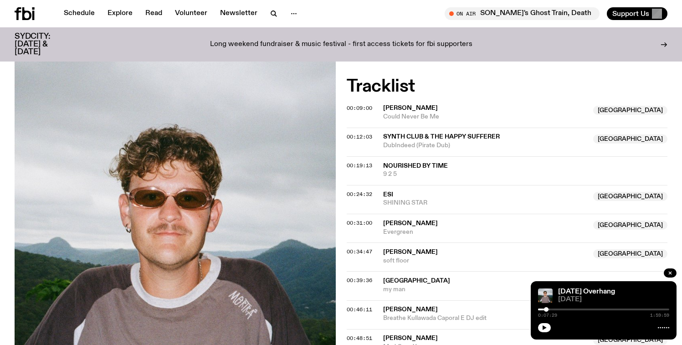
click at [363, 309] on div at bounding box center [546, 309] width 5 height 5
click at [363, 309] on div at bounding box center [545, 309] width 5 height 5
click at [363, 325] on icon "button" at bounding box center [544, 327] width 5 height 5
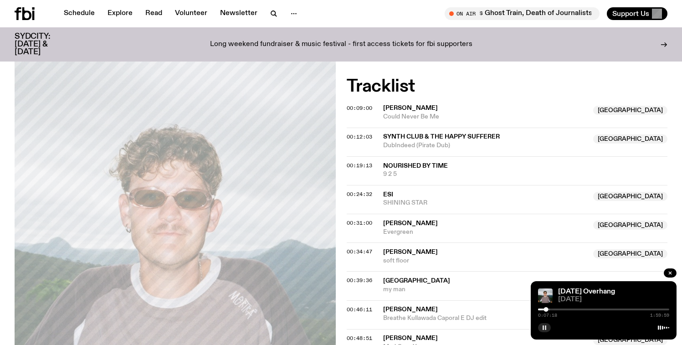
click at [363, 327] on icon "button" at bounding box center [544, 327] width 5 height 5
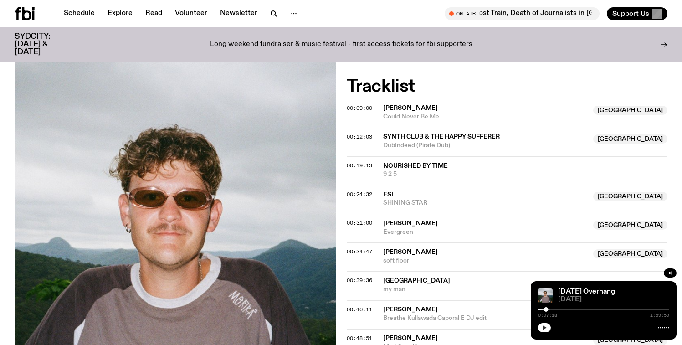
click at [363, 326] on icon "button" at bounding box center [544, 327] width 5 height 5
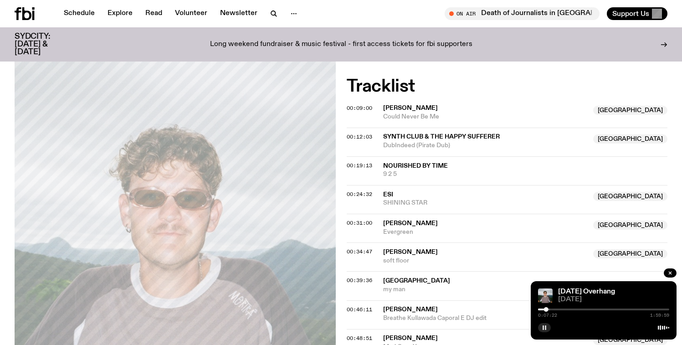
click at [363, 327] on rect "button" at bounding box center [543, 327] width 1 height 5
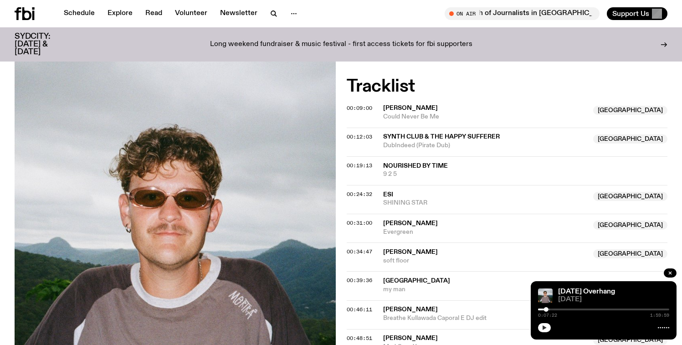
click at [363, 329] on icon "button" at bounding box center [544, 327] width 5 height 5
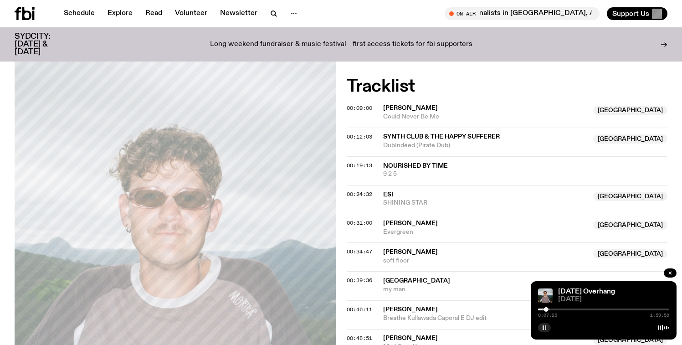
click at [363, 326] on icon "button" at bounding box center [544, 327] width 5 height 5
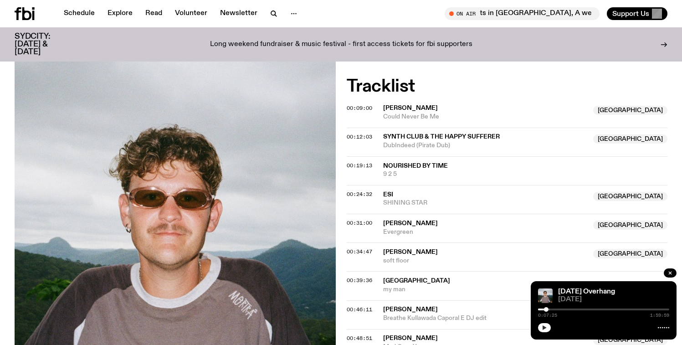
click at [363, 329] on icon "button" at bounding box center [545, 327] width 4 height 5
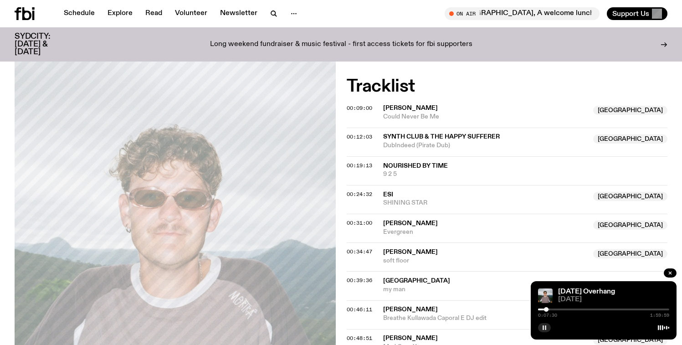
click at [363, 328] on rect "button" at bounding box center [543, 327] width 1 height 5
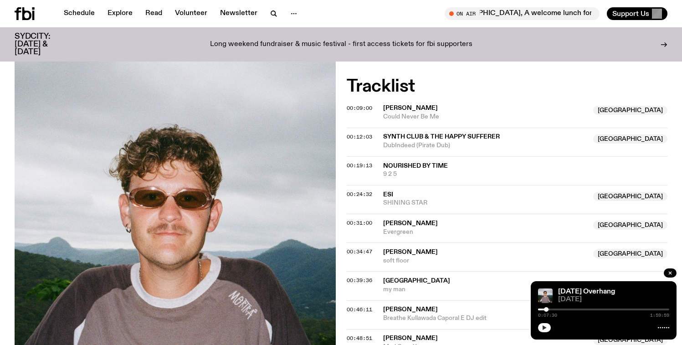
click at [363, 326] on icon "button" at bounding box center [544, 327] width 5 height 5
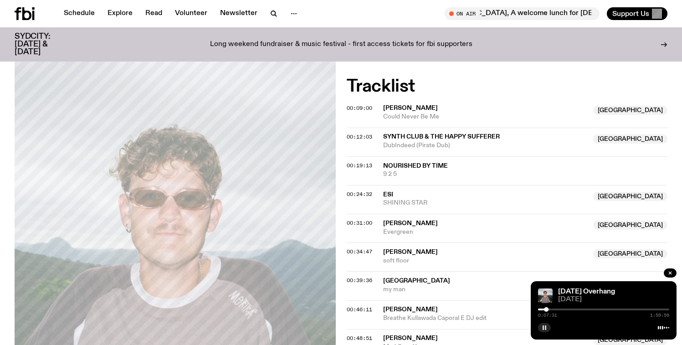
click at [363, 327] on rect "button" at bounding box center [545, 327] width 1 height 5
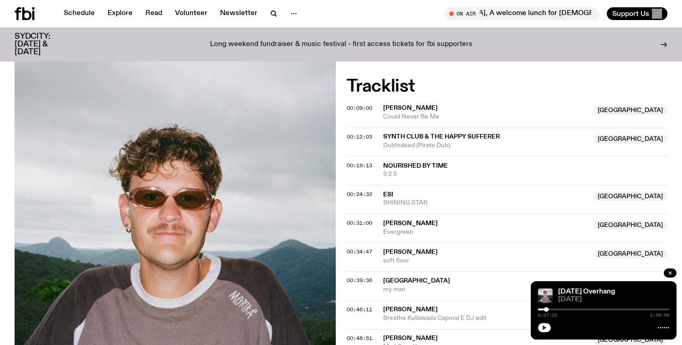
click at [363, 329] on button "button" at bounding box center [544, 327] width 13 height 9
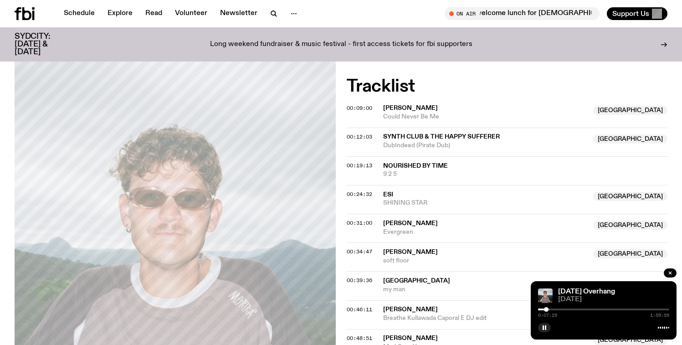
click at [363, 308] on div at bounding box center [546, 309] width 5 height 5
click at [363, 326] on icon "button" at bounding box center [544, 327] width 5 height 5
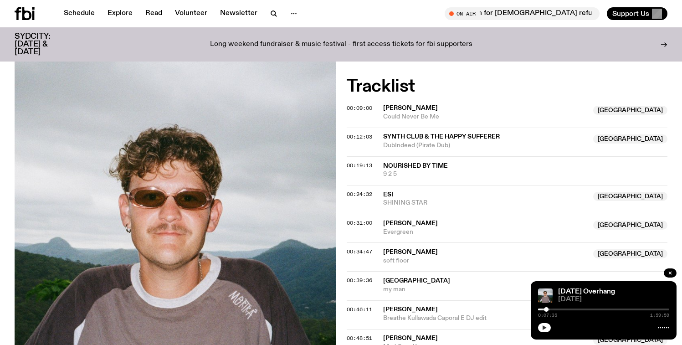
click at [363, 330] on button "button" at bounding box center [544, 327] width 13 height 9
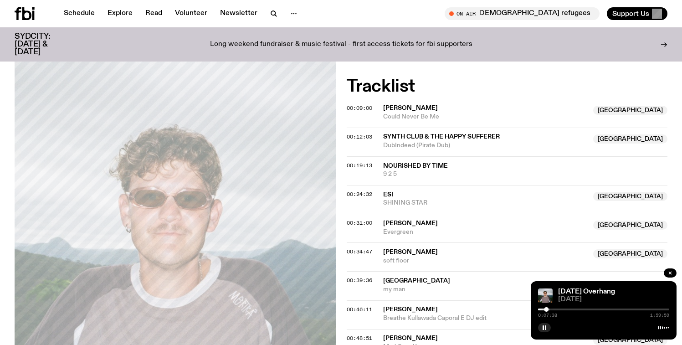
click at [363, 331] on div at bounding box center [603, 326] width 131 height 11
click at [363, 328] on rect "button" at bounding box center [545, 327] width 1 height 5
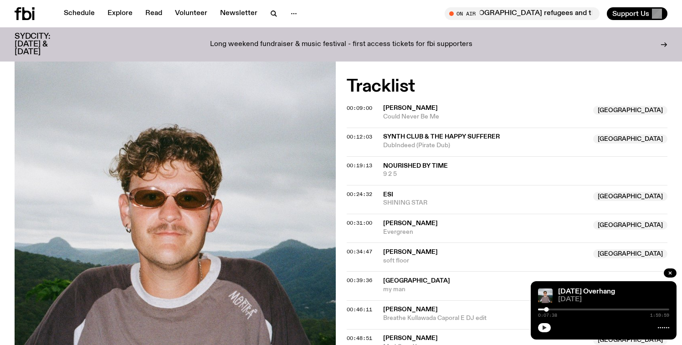
click at [363, 327] on icon "button" at bounding box center [544, 327] width 5 height 5
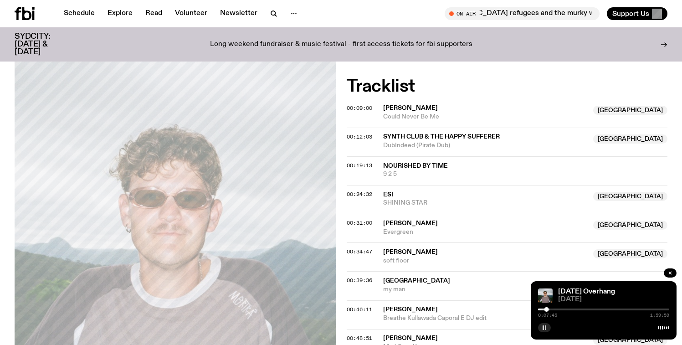
click at [363, 327] on icon "button" at bounding box center [544, 327] width 5 height 5
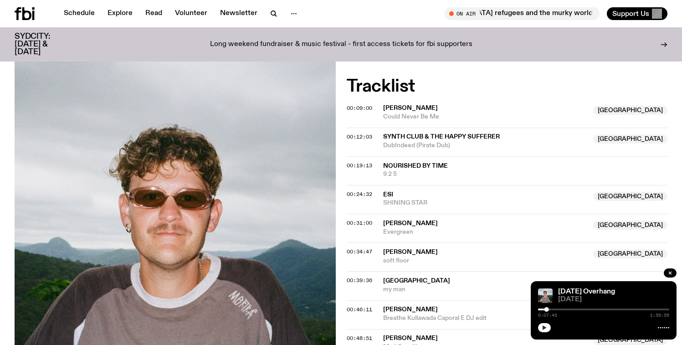
click at [363, 327] on button "button" at bounding box center [544, 327] width 13 height 9
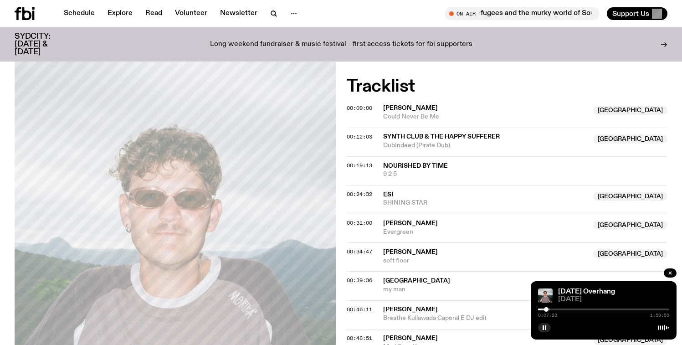
click at [363, 309] on div at bounding box center [546, 309] width 5 height 5
click at [363, 330] on button "button" at bounding box center [544, 327] width 13 height 9
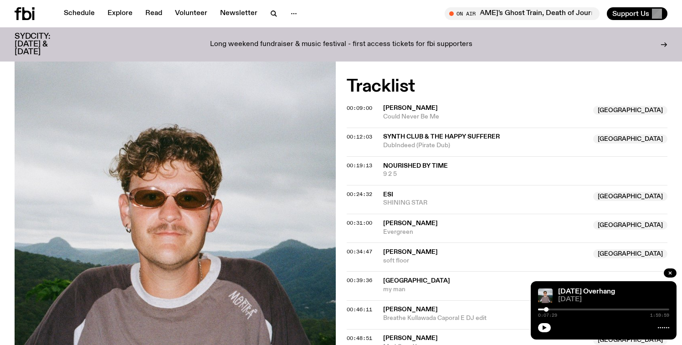
click at [363, 309] on div at bounding box center [546, 309] width 5 height 5
click at [363, 329] on icon "button" at bounding box center [544, 327] width 5 height 5
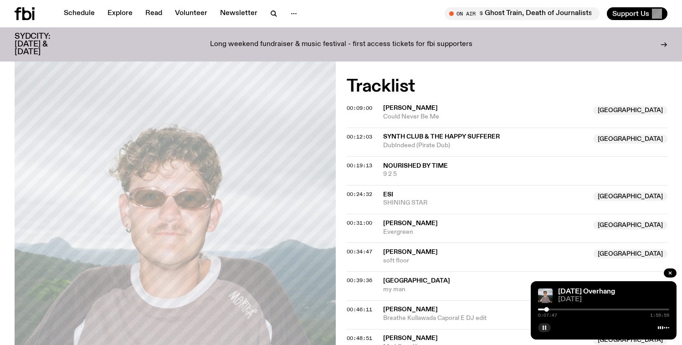
click at [363, 328] on button "button" at bounding box center [544, 327] width 13 height 9
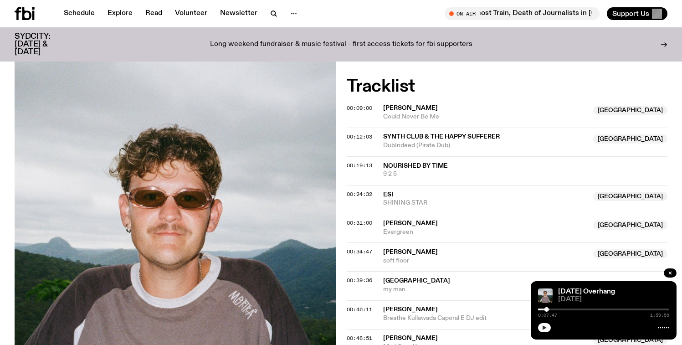
click at [363, 328] on icon "button" at bounding box center [544, 327] width 5 height 5
click at [363, 328] on rect "button" at bounding box center [545, 327] width 1 height 5
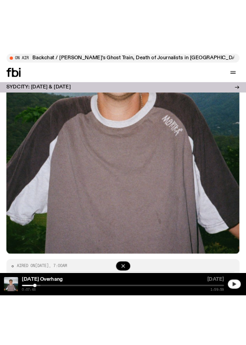
scroll to position [277, 0]
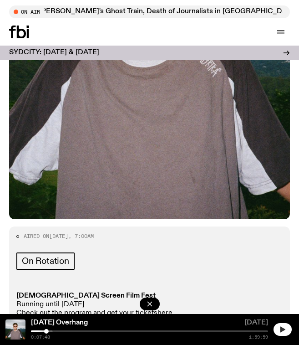
click at [279, 327] on icon "button" at bounding box center [282, 329] width 7 height 7
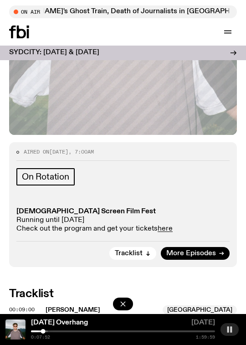
scroll to position [292, 0]
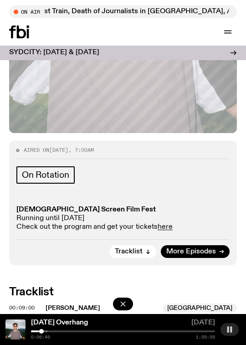
click at [41, 329] on div at bounding box center [41, 331] width 5 height 5
click at [42, 331] on div at bounding box center [42, 331] width 5 height 5
click at [44, 331] on div at bounding box center [43, 331] width 5 height 5
click at [43, 330] on div at bounding box center [43, 331] width 5 height 5
click at [41, 330] on div at bounding box center [41, 331] width 5 height 5
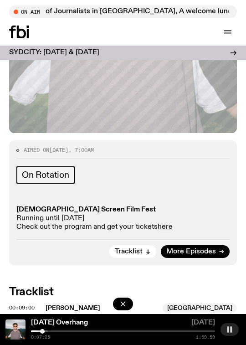
click at [42, 330] on div at bounding box center [42, 331] width 5 height 5
click at [231, 329] on rect "button" at bounding box center [231, 329] width 2 height 6
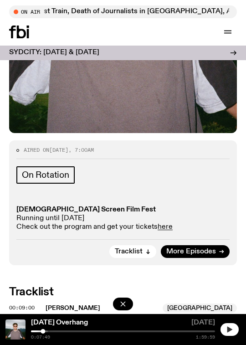
click at [234, 332] on button "button" at bounding box center [229, 329] width 18 height 13
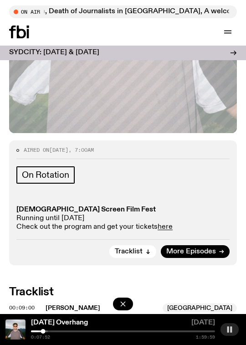
click at [234, 331] on button "button" at bounding box center [229, 329] width 18 height 13
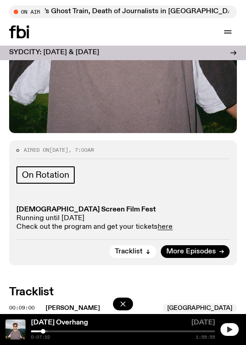
click at [231, 332] on icon "button" at bounding box center [229, 329] width 7 height 7
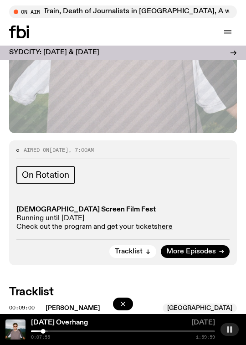
click at [231, 328] on rect "button" at bounding box center [231, 329] width 2 height 6
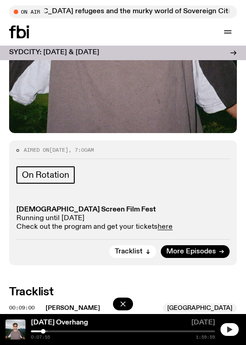
click at [230, 329] on icon "button" at bounding box center [229, 329] width 5 height 6
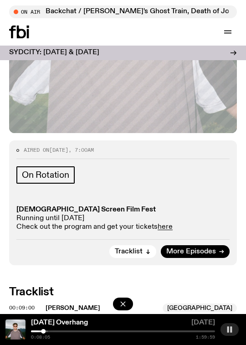
click at [232, 329] on icon "button" at bounding box center [229, 329] width 7 height 7
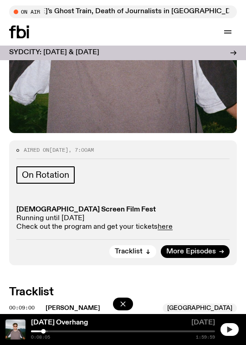
click at [230, 327] on icon "button" at bounding box center [229, 329] width 7 height 7
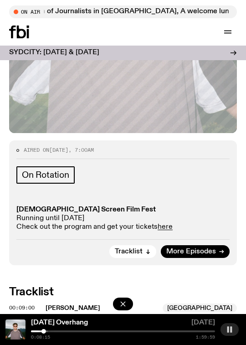
click at [231, 331] on rect "button" at bounding box center [231, 329] width 2 height 6
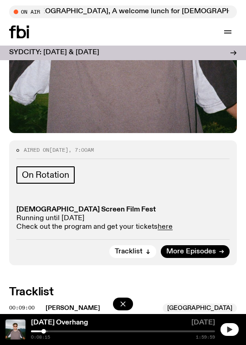
click at [43, 331] on div at bounding box center [43, 331] width 5 height 5
click at [226, 331] on icon "button" at bounding box center [229, 329] width 7 height 7
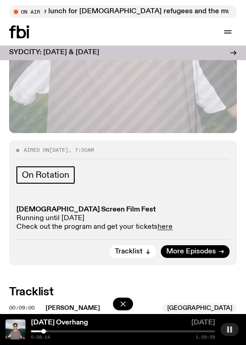
click at [231, 328] on rect "button" at bounding box center [231, 329] width 2 height 6
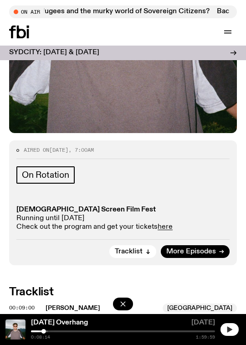
click at [230, 332] on icon "button" at bounding box center [229, 329] width 7 height 7
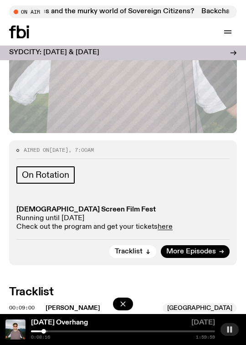
click at [232, 330] on icon "button" at bounding box center [229, 329] width 7 height 7
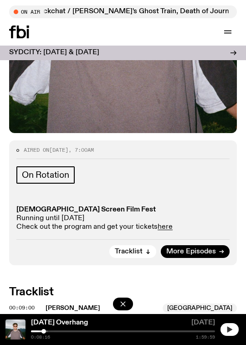
click at [231, 330] on icon "button" at bounding box center [229, 329] width 7 height 7
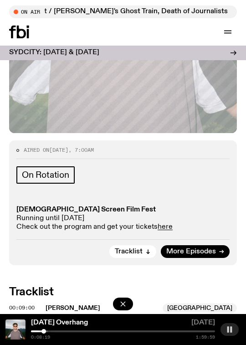
click at [229, 330] on icon "button" at bounding box center [229, 329] width 7 height 7
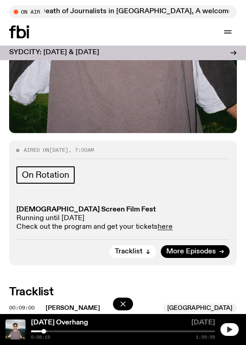
click at [231, 327] on icon "button" at bounding box center [229, 329] width 7 height 7
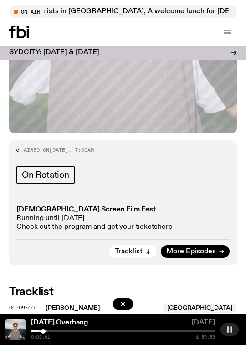
click at [43, 331] on div at bounding box center [43, 331] width 5 height 5
drag, startPoint x: 230, startPoint y: 329, endPoint x: 241, endPoint y: 322, distance: 13.4
click at [230, 329] on icon "button" at bounding box center [229, 329] width 7 height 7
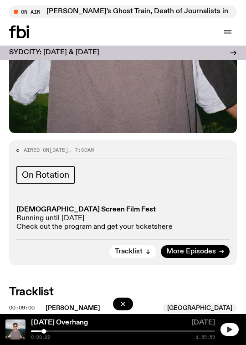
click at [229, 325] on button "button" at bounding box center [229, 329] width 18 height 13
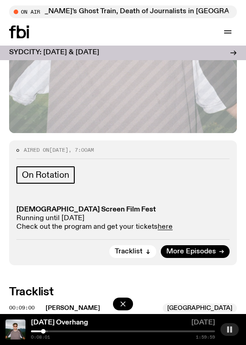
click at [43, 331] on div at bounding box center [43, 331] width 5 height 5
click at [228, 335] on button "button" at bounding box center [229, 329] width 18 height 13
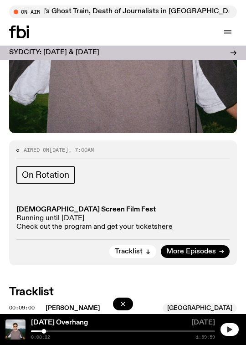
click at [234, 331] on button "button" at bounding box center [229, 329] width 18 height 13
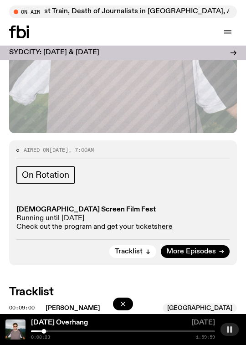
click at [234, 331] on button "button" at bounding box center [229, 329] width 18 height 13
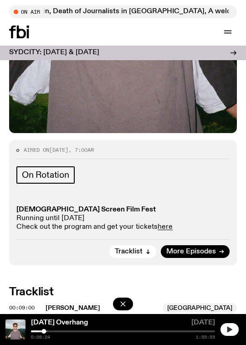
click at [235, 327] on button "button" at bounding box center [229, 329] width 18 height 13
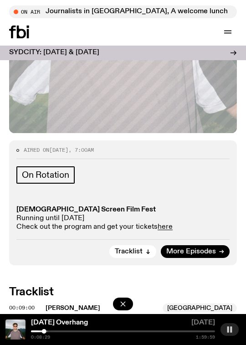
click at [235, 327] on button "button" at bounding box center [229, 329] width 18 height 13
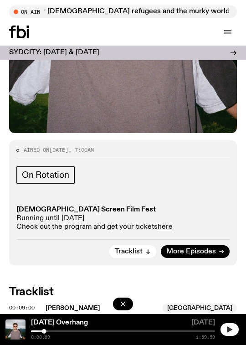
click at [232, 328] on icon "button" at bounding box center [229, 329] width 7 height 7
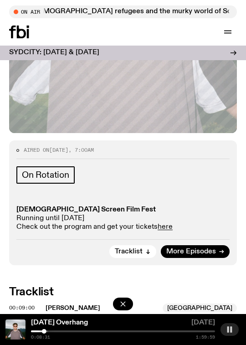
click at [232, 327] on icon "button" at bounding box center [229, 329] width 7 height 7
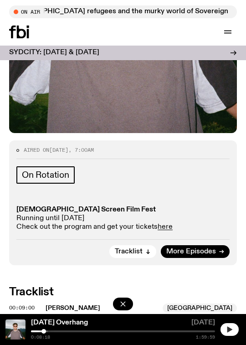
click at [44, 330] on div at bounding box center [43, 331] width 5 height 5
click at [230, 326] on button "button" at bounding box center [229, 329] width 18 height 13
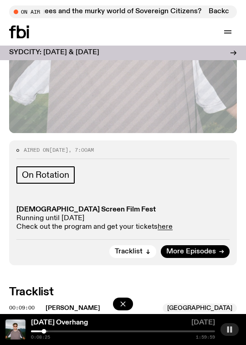
click at [231, 329] on rect "button" at bounding box center [231, 329] width 2 height 6
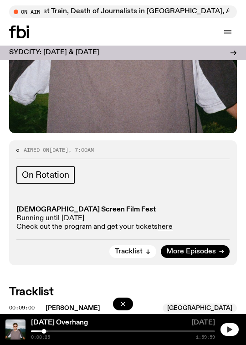
click at [234, 330] on button "button" at bounding box center [229, 329] width 18 height 13
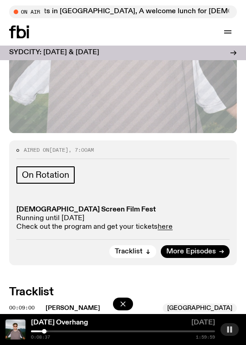
click at [228, 329] on rect "button" at bounding box center [228, 329] width 2 height 6
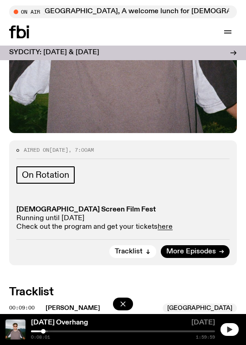
click at [43, 330] on div at bounding box center [43, 331] width 5 height 5
click at [228, 330] on icon "button" at bounding box center [229, 329] width 5 height 6
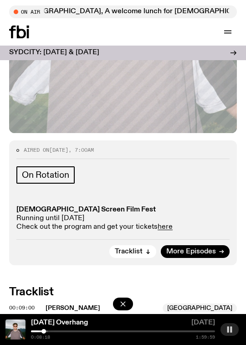
click at [44, 330] on div at bounding box center [43, 331] width 5 height 5
click at [231, 328] on rect "button" at bounding box center [231, 329] width 2 height 6
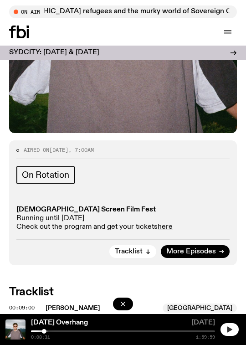
click at [233, 328] on button "button" at bounding box center [229, 329] width 18 height 13
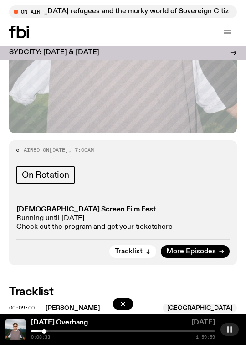
click at [233, 330] on icon "button" at bounding box center [229, 329] width 7 height 7
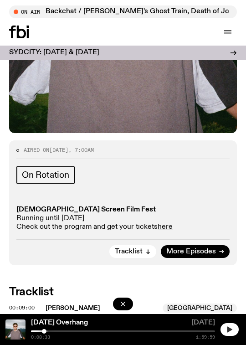
click at [223, 331] on button "button" at bounding box center [229, 329] width 18 height 13
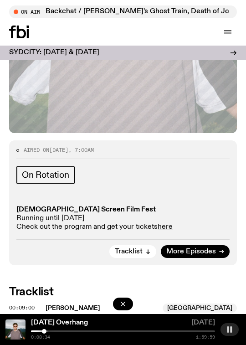
click at [226, 329] on icon "button" at bounding box center [229, 329] width 7 height 7
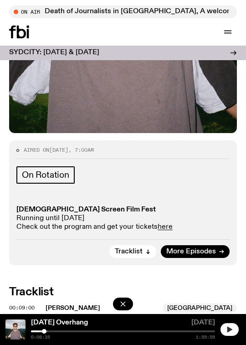
click at [228, 328] on icon "button" at bounding box center [229, 329] width 5 height 6
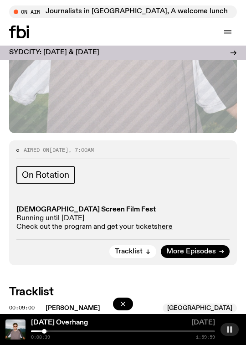
click at [230, 328] on rect "button" at bounding box center [231, 329] width 2 height 6
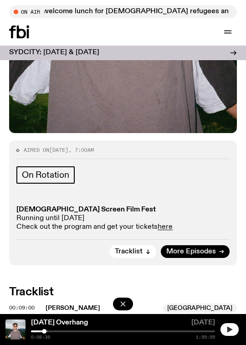
click at [228, 327] on icon "button" at bounding box center [229, 329] width 5 height 6
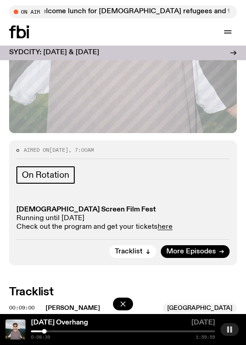
click at [229, 329] on rect "button" at bounding box center [228, 329] width 2 height 6
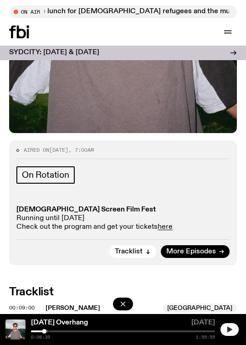
click at [228, 323] on button "button" at bounding box center [229, 329] width 18 height 13
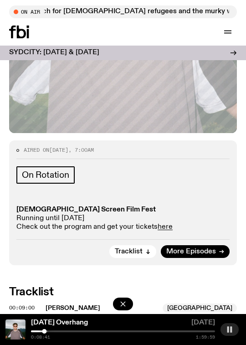
click at [230, 330] on rect "button" at bounding box center [231, 329] width 2 height 6
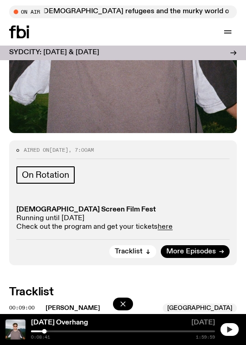
click at [230, 329] on icon "button" at bounding box center [229, 329] width 5 height 6
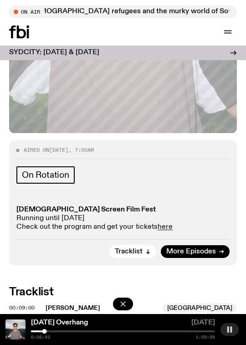
click at [230, 329] on icon "button" at bounding box center [229, 329] width 7 height 7
click at [230, 329] on icon "button" at bounding box center [229, 329] width 5 height 6
click at [230, 329] on icon "button" at bounding box center [229, 329] width 7 height 7
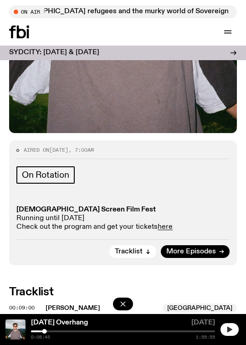
click at [230, 328] on icon "button" at bounding box center [229, 329] width 5 height 6
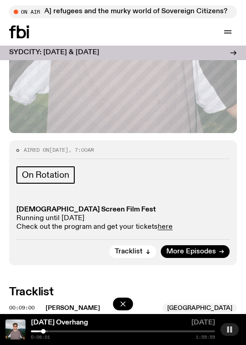
click at [43, 330] on div at bounding box center [43, 331] width 5 height 5
click at [44, 330] on div at bounding box center [43, 331] width 5 height 5
click at [45, 331] on div at bounding box center [45, 331] width 5 height 5
click at [44, 329] on div at bounding box center [44, 331] width 5 height 5
click at [44, 330] on div at bounding box center [44, 331] width 5 height 5
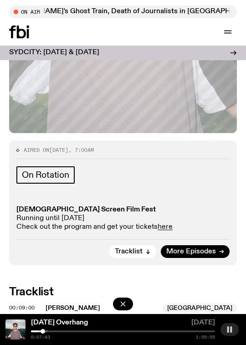
click at [43, 328] on div "Saturday Overhang 30.08.25 0:07:43 1:59:59" at bounding box center [123, 329] width 246 height 31
click at [44, 331] on div at bounding box center [44, 331] width 5 height 5
click at [43, 330] on div at bounding box center [43, 331] width 5 height 5
click at [44, 330] on div at bounding box center [43, 331] width 5 height 5
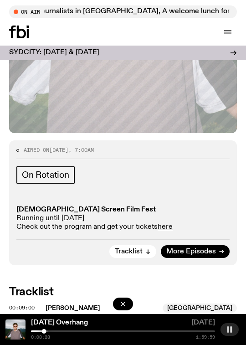
click at [230, 329] on rect "button" at bounding box center [231, 329] width 2 height 6
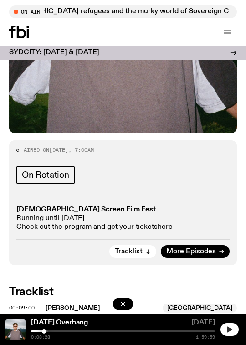
click at [232, 326] on icon "button" at bounding box center [229, 329] width 7 height 7
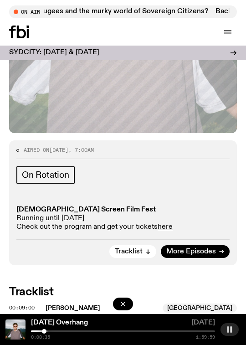
click at [227, 335] on button "button" at bounding box center [229, 329] width 18 height 13
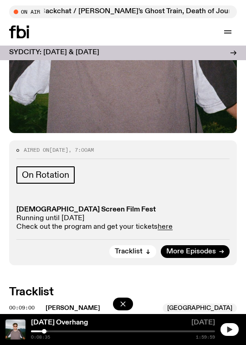
click at [234, 329] on button "button" at bounding box center [229, 329] width 18 height 13
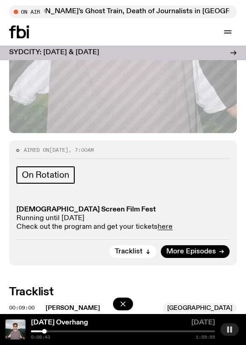
click at [232, 332] on icon "button" at bounding box center [229, 329] width 7 height 7
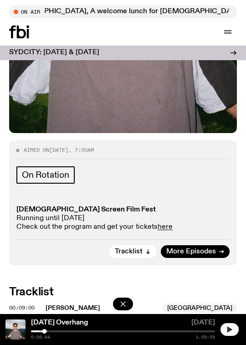
click at [233, 328] on button "button" at bounding box center [229, 329] width 18 height 13
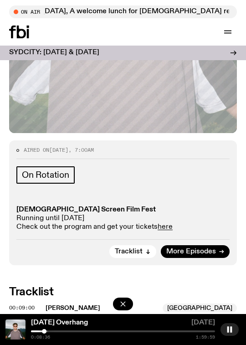
click at [44, 330] on div at bounding box center [44, 331] width 5 height 5
click at [228, 332] on rect "button" at bounding box center [228, 329] width 2 height 6
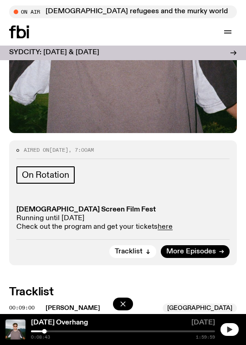
click at [229, 331] on icon "button" at bounding box center [229, 329] width 5 height 6
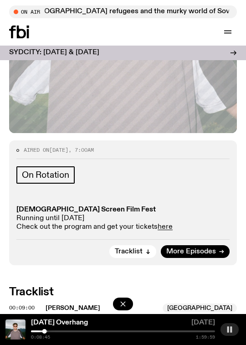
click at [233, 331] on button "button" at bounding box center [229, 329] width 18 height 13
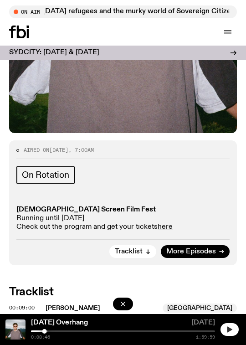
click at [231, 330] on icon "button" at bounding box center [229, 329] width 7 height 7
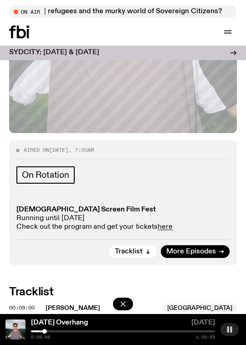
click at [235, 331] on button "button" at bounding box center [229, 329] width 18 height 13
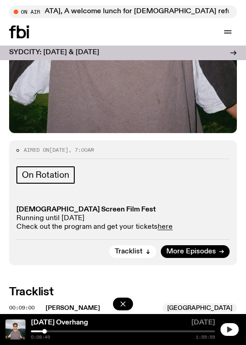
click at [232, 332] on icon "button" at bounding box center [229, 329] width 7 height 7
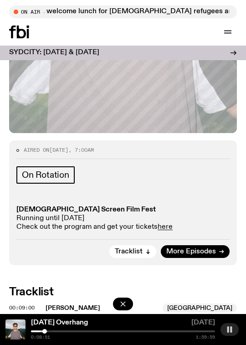
click at [232, 332] on icon "button" at bounding box center [229, 329] width 7 height 7
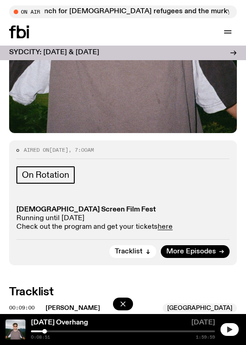
click at [228, 328] on icon "button" at bounding box center [229, 329] width 5 height 6
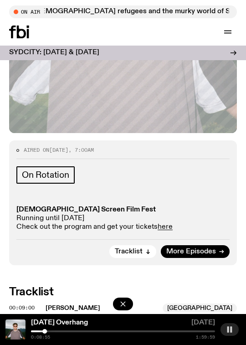
click at [233, 328] on button "button" at bounding box center [229, 329] width 18 height 13
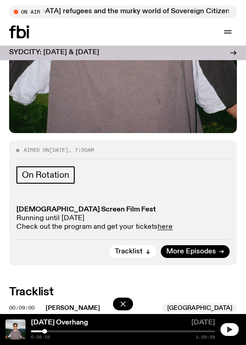
click at [235, 334] on button "button" at bounding box center [229, 329] width 18 height 13
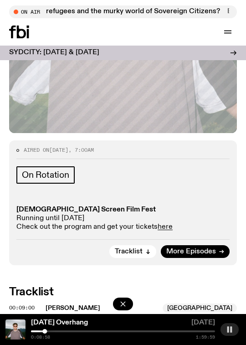
click at [233, 330] on button "button" at bounding box center [229, 329] width 18 height 13
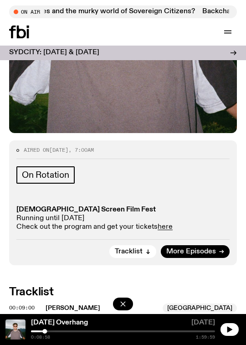
scroll to position [332, 0]
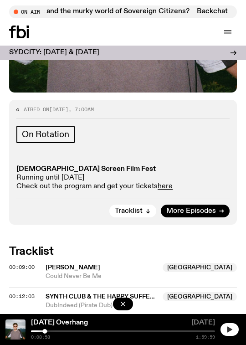
click at [227, 327] on icon "button" at bounding box center [229, 329] width 5 height 6
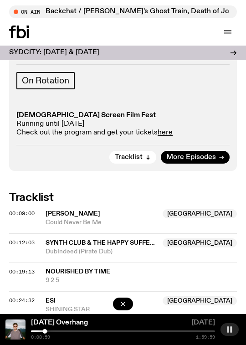
scroll to position [424, 0]
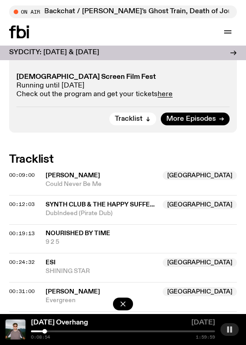
click at [44, 332] on div at bounding box center [44, 331] width 5 height 5
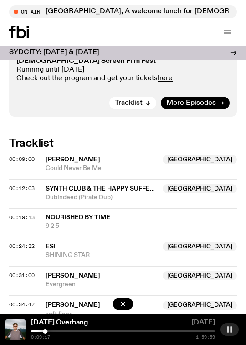
scroll to position [513, 0]
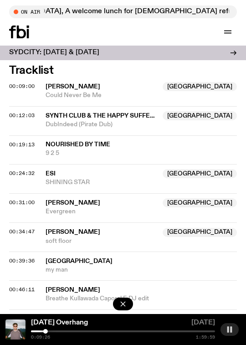
click at [233, 331] on icon "button" at bounding box center [229, 329] width 7 height 7
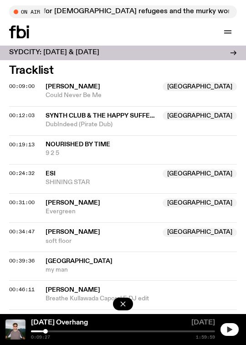
click at [238, 331] on div at bounding box center [230, 329] width 20 height 20
click at [231, 330] on icon "button" at bounding box center [229, 329] width 7 height 7
click at [48, 332] on div at bounding box center [48, 331] width 5 height 5
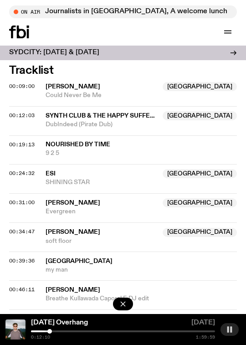
click at [50, 331] on div at bounding box center [49, 331] width 5 height 5
click at [49, 330] on div at bounding box center [49, 331] width 5 height 5
click at [49, 331] on div at bounding box center [48, 331] width 5 height 5
click at [48, 331] on div at bounding box center [48, 331] width 5 height 5
click at [235, 328] on button "button" at bounding box center [229, 329] width 18 height 13
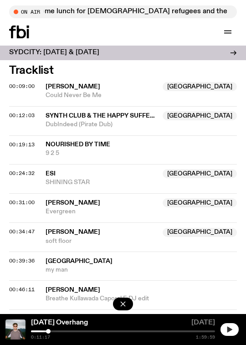
click at [231, 328] on icon "button" at bounding box center [229, 329] width 5 height 6
click at [234, 329] on button "button" at bounding box center [229, 329] width 18 height 13
click at [236, 327] on button "button" at bounding box center [229, 329] width 18 height 13
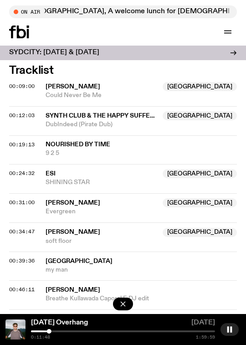
scroll to position [422, 0]
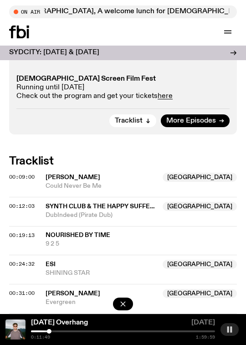
click at [229, 328] on rect "button" at bounding box center [228, 329] width 2 height 6
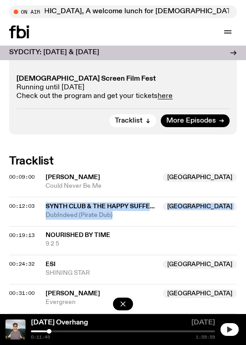
drag, startPoint x: 121, startPoint y: 216, endPoint x: 45, endPoint y: 207, distance: 76.7
click at [45, 226] on div "00:12:03 Synth Club & The Happy Sufferer NSW DubIndeed (Pirate Dub) NSW" at bounding box center [123, 240] width 228 height 29
copy div "Synth Club & The Happy Sufferer NSW DubIndeed (Pirate Dub)"
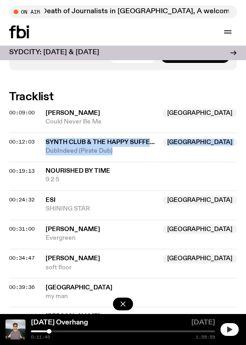
click at [17, 27] on icon at bounding box center [21, 32] width 9 height 13
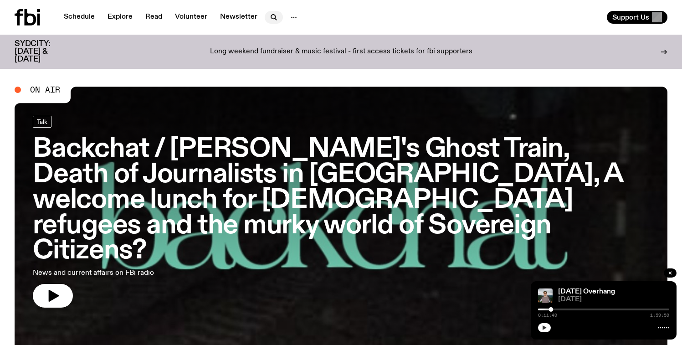
click at [268, 20] on icon "button" at bounding box center [273, 17] width 11 height 11
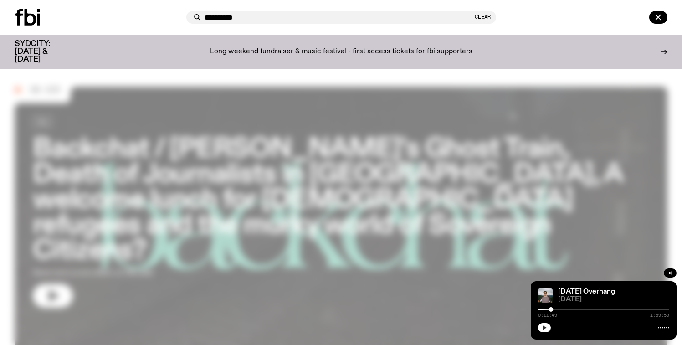
type input "**********"
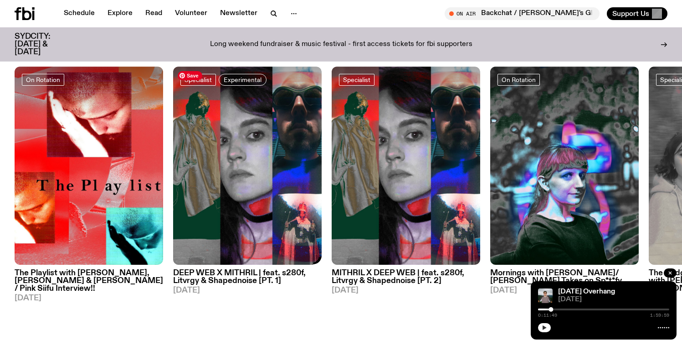
scroll to position [455, 0]
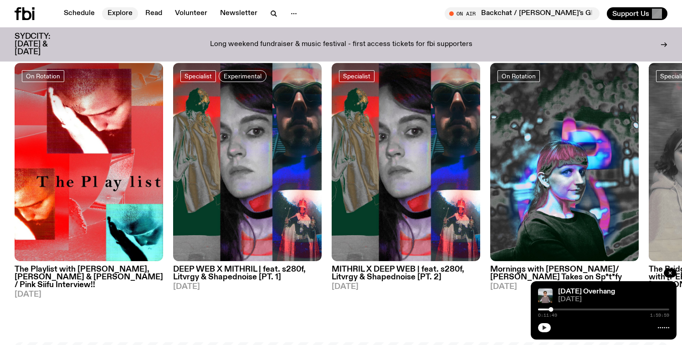
click at [106, 13] on link "Explore" at bounding box center [120, 13] width 36 height 13
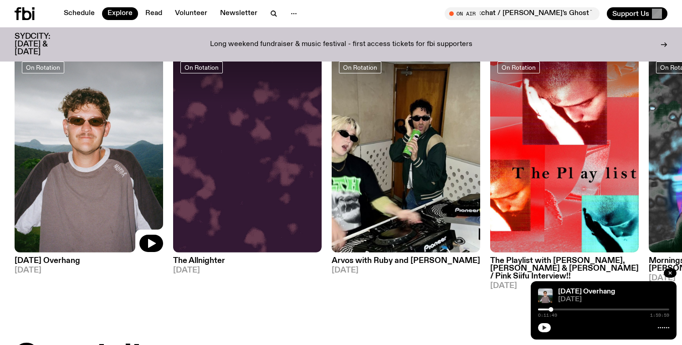
scroll to position [409, 0]
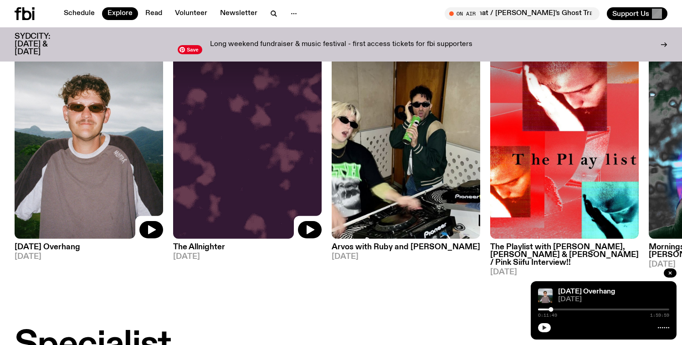
click at [254, 173] on img at bounding box center [247, 140] width 149 height 198
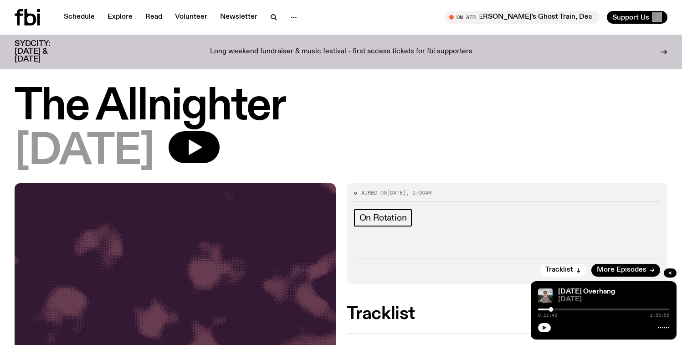
click at [242, 106] on h1 "The Allnighter" at bounding box center [341, 107] width 653 height 41
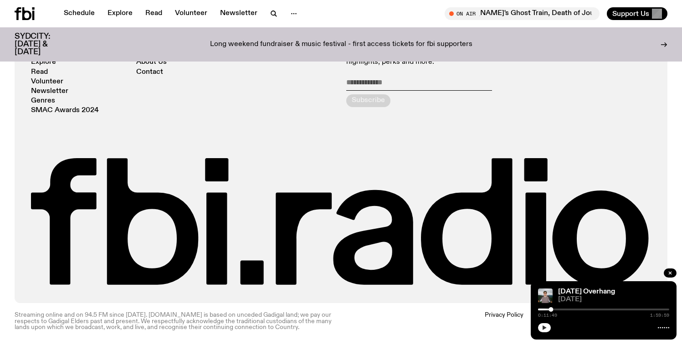
scroll to position [352, 0]
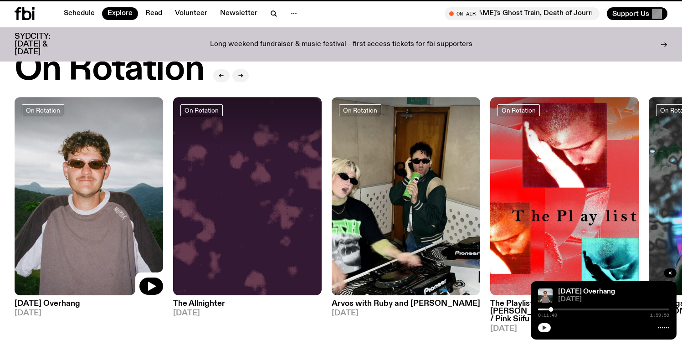
scroll to position [409, 0]
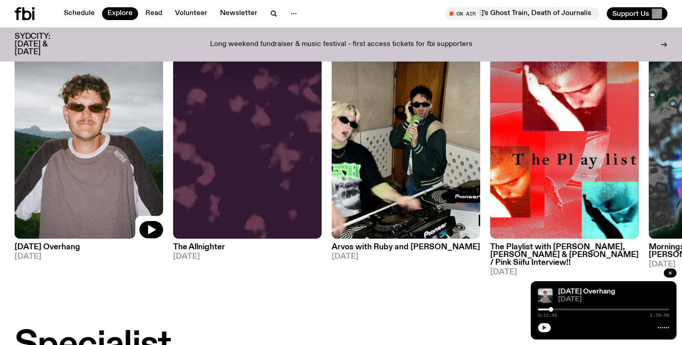
click at [209, 243] on h3 "The Allnighter" at bounding box center [247, 247] width 149 height 8
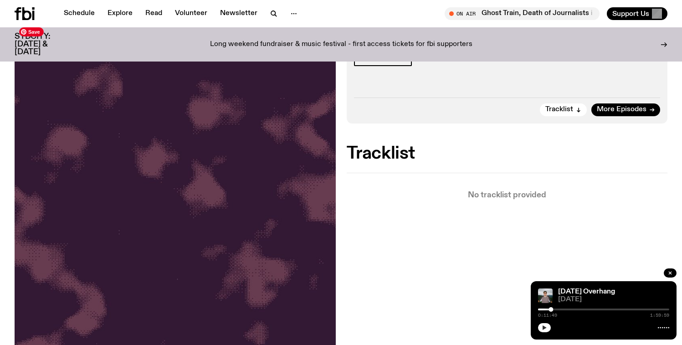
scroll to position [470, 0]
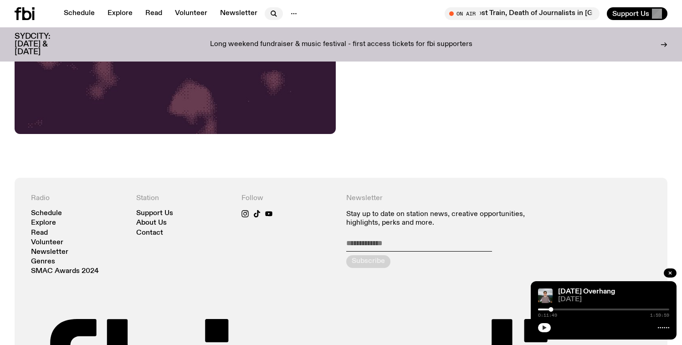
click at [268, 12] on icon "button" at bounding box center [273, 13] width 11 height 11
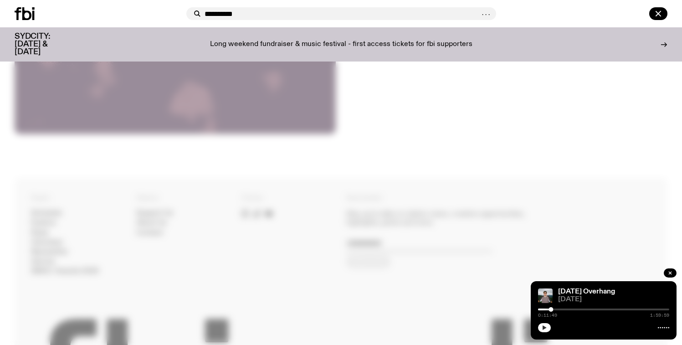
type input "**********"
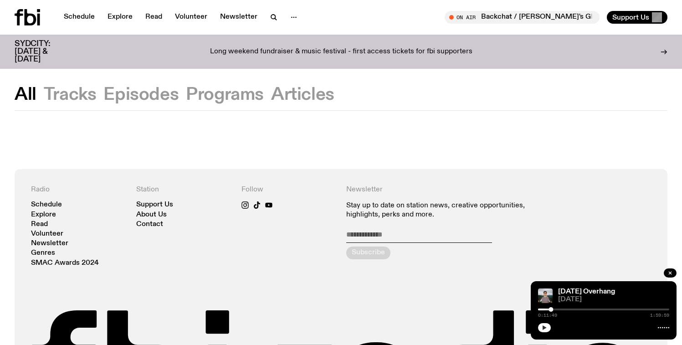
click at [186, 90] on button "Episodes" at bounding box center [225, 95] width 78 height 16
click at [44, 103] on button "All" at bounding box center [70, 95] width 53 height 16
click at [13, 18] on div "Schedule Explore Read Volunteer Newsletter On Air Backchat / Woollahra's Ghost …" at bounding box center [341, 17] width 682 height 35
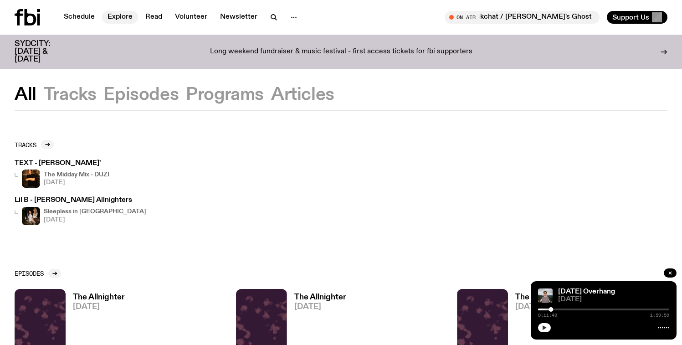
click at [123, 17] on link "Explore" at bounding box center [120, 17] width 36 height 13
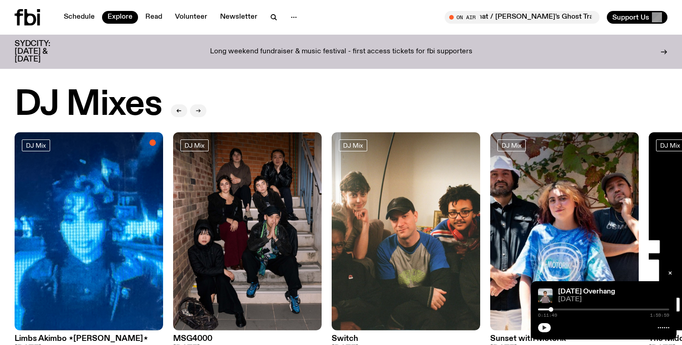
click at [201, 113] on button "button" at bounding box center [198, 110] width 16 height 13
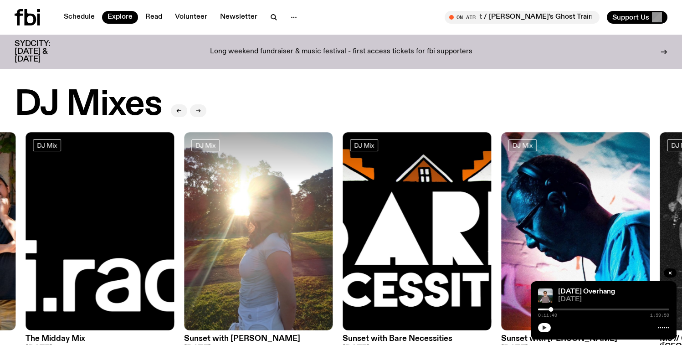
click at [201, 113] on button "button" at bounding box center [198, 110] width 16 height 13
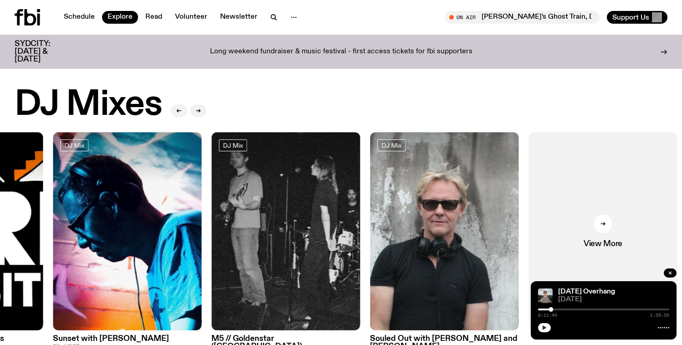
click at [19, 15] on icon at bounding box center [19, 17] width 9 height 16
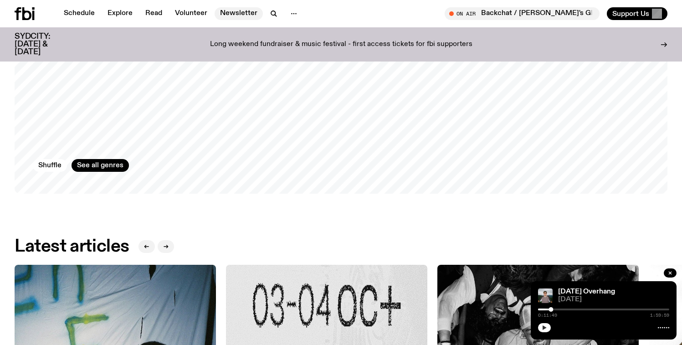
scroll to position [1050, 0]
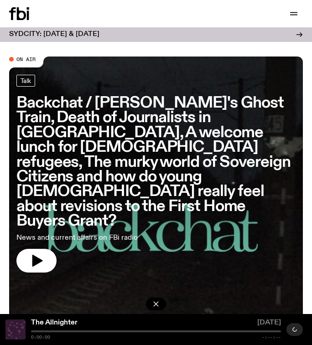
click at [28, 17] on icon at bounding box center [28, 15] width 2 height 9
click at [296, 14] on icon "button" at bounding box center [293, 13] width 11 height 11
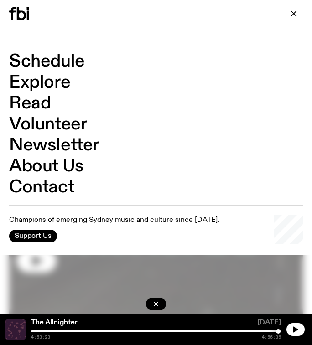
click at [35, 86] on link "Explore" at bounding box center [39, 82] width 61 height 17
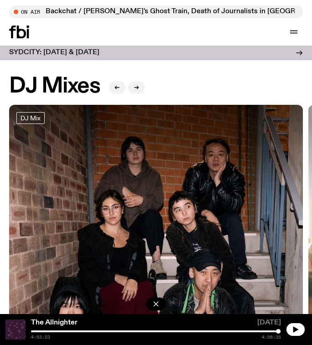
click at [29, 23] on div "Schedule Explore Read Volunteer Newsletter On Air Backchat / Woollahra's Ghost …" at bounding box center [156, 31] width 312 height 27
click at [26, 26] on icon at bounding box center [19, 32] width 20 height 13
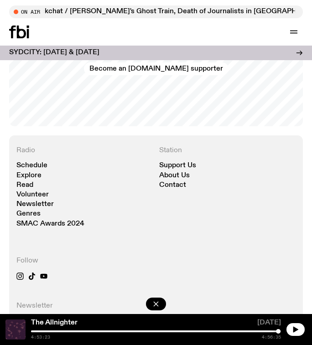
scroll to position [2214, 0]
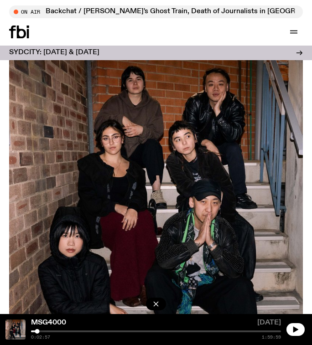
scroll to position [87, 0]
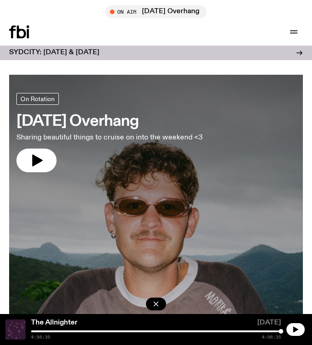
scroll to position [2387, 0]
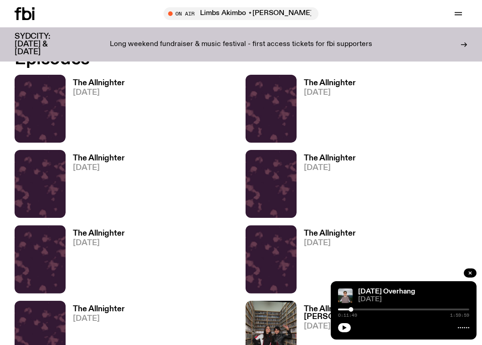
scroll to position [487, 0]
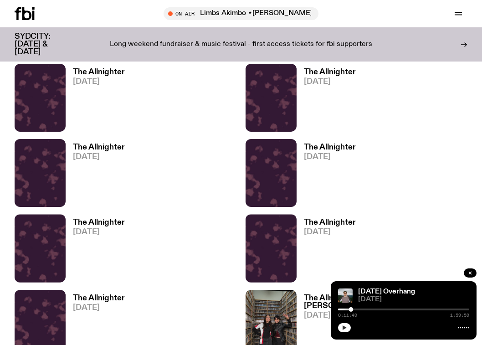
click at [342, 328] on icon "button" at bounding box center [344, 327] width 5 height 5
click at [344, 328] on icon "button" at bounding box center [344, 327] width 5 height 5
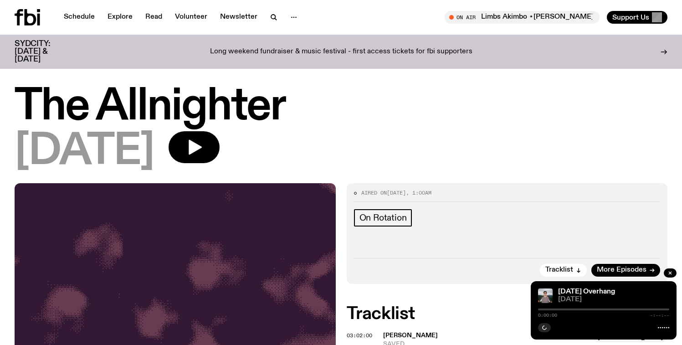
click at [250, 164] on div "[DATE]" at bounding box center [341, 151] width 653 height 41
click at [220, 157] on button "button" at bounding box center [194, 147] width 51 height 32
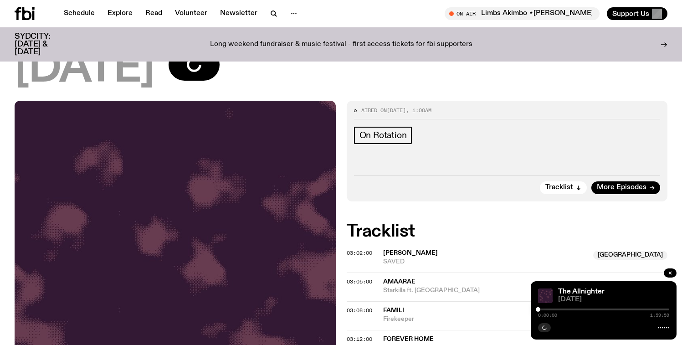
scroll to position [75, 0]
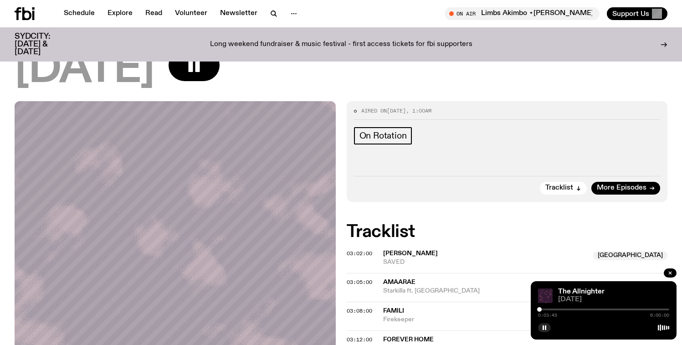
click at [539, 308] on div at bounding box center [539, 309] width 5 height 5
click at [540, 308] on div at bounding box center [540, 309] width 5 height 5
click at [541, 308] on div at bounding box center [540, 309] width 5 height 5
click at [541, 307] on div at bounding box center [541, 309] width 5 height 5
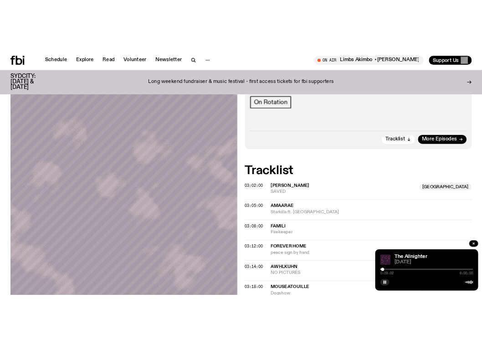
scroll to position [112, 0]
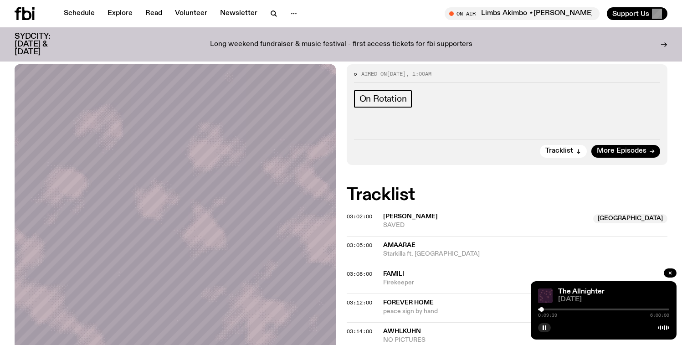
drag, startPoint x: 543, startPoint y: 310, endPoint x: 557, endPoint y: 309, distance: 13.7
click at [557, 309] on div at bounding box center [603, 309] width 131 height 2
drag, startPoint x: 557, startPoint y: 309, endPoint x: 604, endPoint y: 309, distance: 46.9
click at [604, 309] on div at bounding box center [603, 309] width 5 height 5
click at [603, 309] on div at bounding box center [603, 309] width 5 height 5
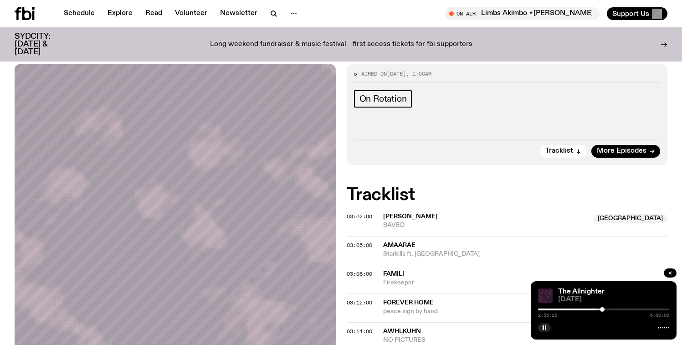
click at [602, 309] on div at bounding box center [602, 309] width 5 height 5
click at [604, 309] on div at bounding box center [603, 309] width 5 height 5
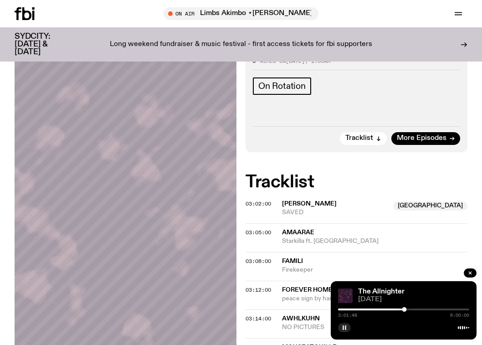
click at [347, 328] on icon "button" at bounding box center [344, 327] width 5 height 5
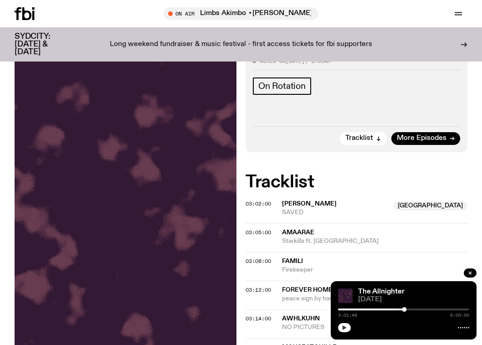
click at [338, 330] on div at bounding box center [403, 326] width 131 height 11
click at [342, 325] on icon "button" at bounding box center [344, 327] width 5 height 5
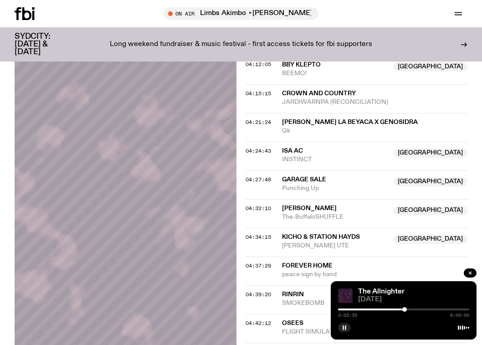
scroll to position [853, 0]
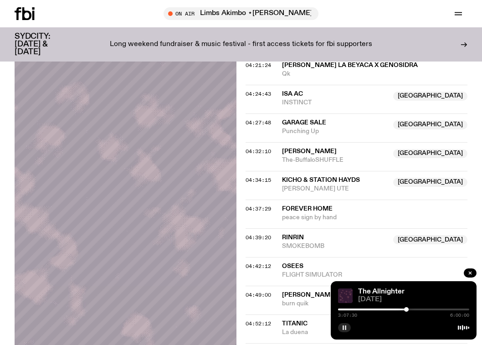
click at [406, 309] on div at bounding box center [406, 309] width 5 height 5
click at [407, 309] on div at bounding box center [407, 309] width 5 height 5
click at [408, 308] on div at bounding box center [407, 309] width 5 height 5
click at [408, 308] on div at bounding box center [408, 309] width 5 height 5
click at [409, 307] on div at bounding box center [408, 309] width 5 height 5
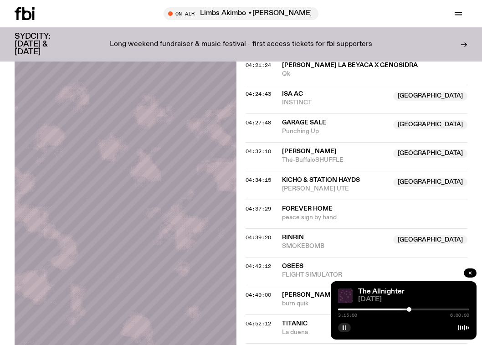
click at [409, 307] on div at bounding box center [409, 309] width 5 height 5
click at [410, 307] on div at bounding box center [409, 309] width 5 height 5
click at [410, 307] on div at bounding box center [410, 309] width 5 height 5
click at [411, 307] on div "3:18:45 6:00:00" at bounding box center [403, 312] width 131 height 11
click at [411, 309] on div at bounding box center [411, 309] width 5 height 5
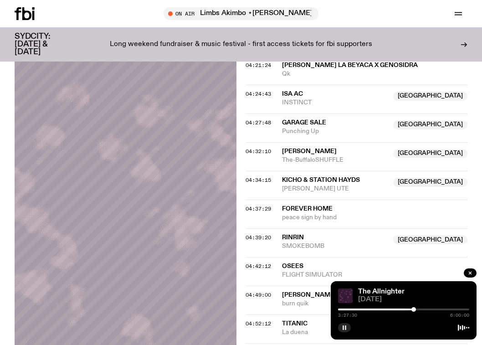
click at [414, 309] on div at bounding box center [413, 309] width 5 height 5
click at [414, 309] on div at bounding box center [414, 309] width 5 height 5
click at [415, 309] on div at bounding box center [414, 309] width 5 height 5
click at [415, 308] on div at bounding box center [415, 309] width 5 height 5
click at [416, 308] on div at bounding box center [416, 309] width 5 height 5
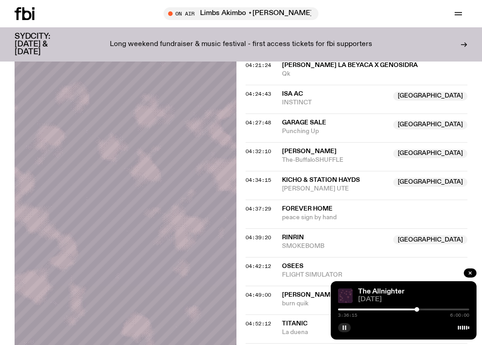
click at [417, 308] on div at bounding box center [417, 309] width 5 height 5
click at [418, 308] on div at bounding box center [417, 309] width 5 height 5
click at [418, 308] on div at bounding box center [418, 309] width 5 height 5
click at [419, 308] on div at bounding box center [419, 309] width 5 height 5
click at [420, 308] on div at bounding box center [420, 309] width 5 height 5
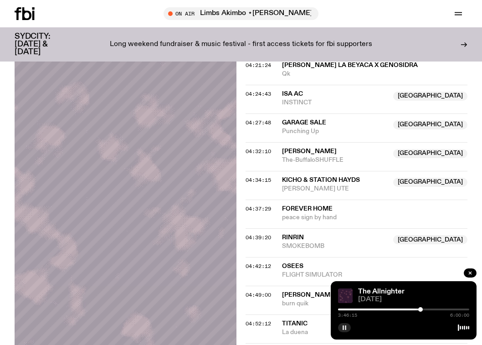
click at [420, 308] on div at bounding box center [420, 309] width 5 height 5
click at [421, 308] on div at bounding box center [421, 309] width 5 height 5
click at [421, 309] on div at bounding box center [421, 309] width 5 height 5
click at [422, 309] on div at bounding box center [422, 309] width 5 height 5
click at [423, 310] on div at bounding box center [422, 309] width 5 height 5
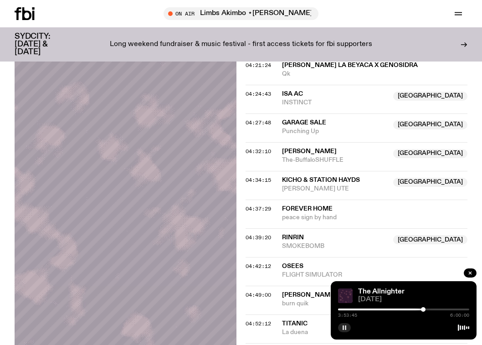
click at [423, 309] on div at bounding box center [423, 309] width 5 height 5
click at [424, 309] on div at bounding box center [423, 309] width 5 height 5
click at [424, 309] on div at bounding box center [424, 309] width 5 height 5
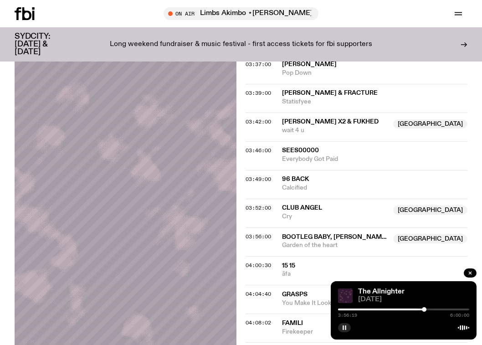
scroll to position [510, 0]
click at [426, 309] on div at bounding box center [426, 309] width 5 height 5
click at [425, 309] on div at bounding box center [425, 309] width 5 height 5
click at [426, 309] on div at bounding box center [425, 309] width 5 height 5
click at [426, 308] on div at bounding box center [426, 309] width 5 height 5
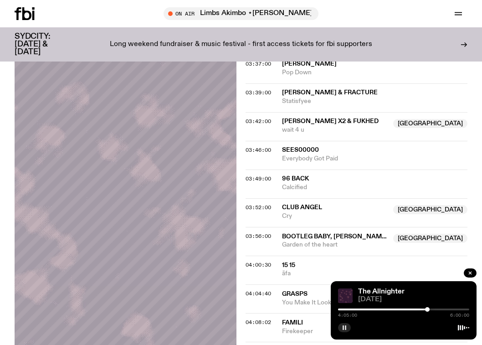
click at [427, 308] on div at bounding box center [427, 309] width 5 height 5
click at [428, 308] on div at bounding box center [427, 309] width 5 height 5
click at [428, 308] on div at bounding box center [428, 309] width 5 height 5
click at [429, 308] on div at bounding box center [428, 309] width 5 height 5
click at [429, 308] on div at bounding box center [429, 309] width 5 height 5
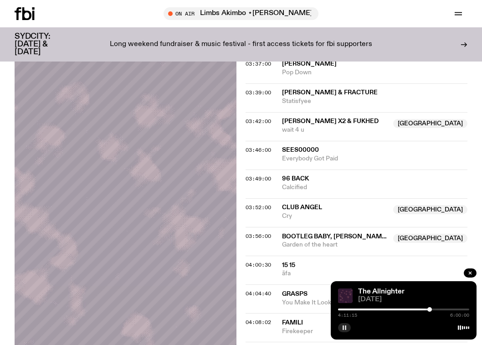
click at [430, 308] on div at bounding box center [429, 309] width 5 height 5
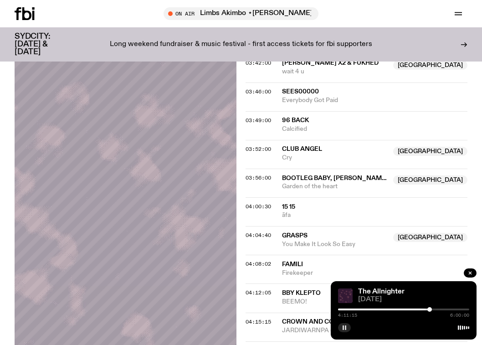
scroll to position [568, 0]
click at [430, 309] on div at bounding box center [430, 309] width 5 height 5
click at [431, 309] on div at bounding box center [431, 309] width 5 height 5
click at [432, 309] on div at bounding box center [432, 309] width 5 height 5
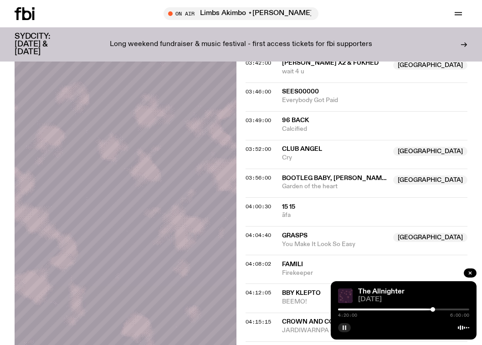
click at [433, 308] on div at bounding box center [432, 309] width 5 height 5
click at [432, 308] on div at bounding box center [432, 309] width 5 height 5
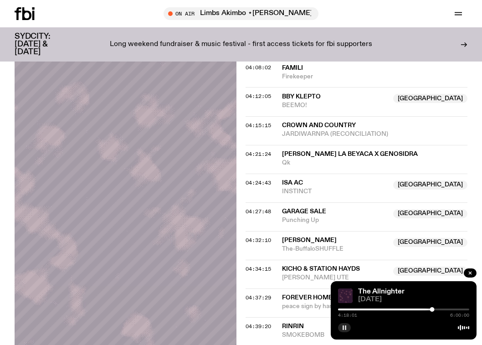
scroll to position [770, 0]
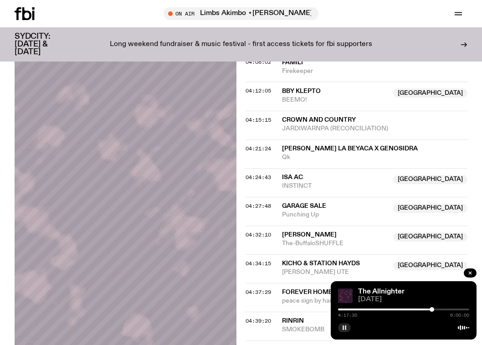
click at [432, 309] on div at bounding box center [432, 309] width 5 height 5
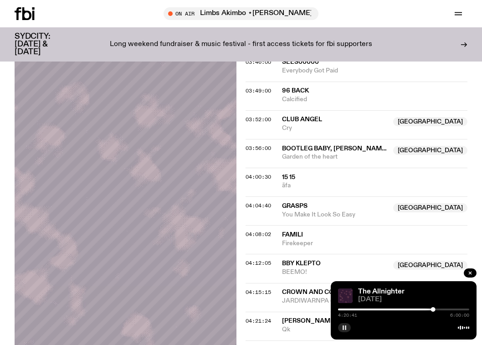
scroll to position [726, 0]
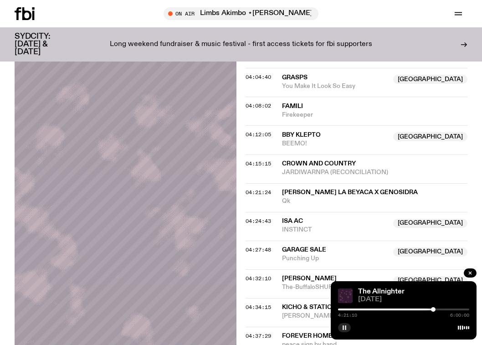
click at [342, 327] on icon "button" at bounding box center [344, 327] width 5 height 5
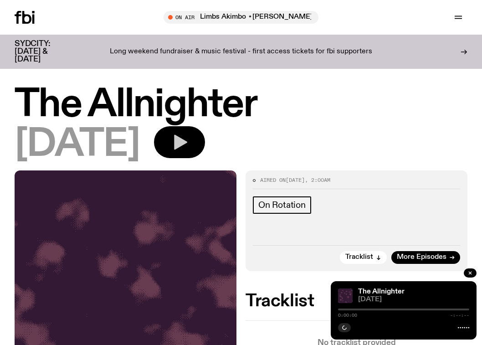
click at [205, 143] on button "button" at bounding box center [179, 142] width 51 height 32
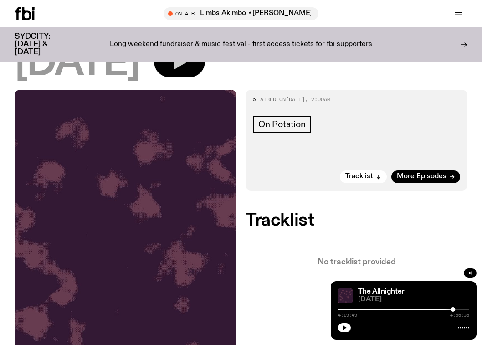
scroll to position [72, 0]
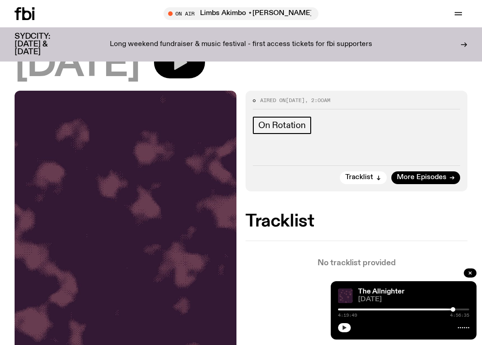
click at [343, 329] on icon "button" at bounding box center [344, 327] width 5 height 5
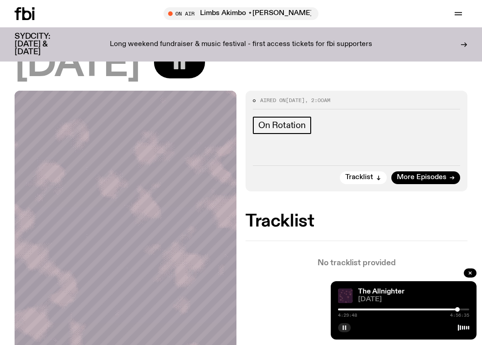
click at [457, 308] on div at bounding box center [457, 309] width 5 height 5
click at [458, 308] on div at bounding box center [458, 309] width 5 height 5
click at [459, 308] on div at bounding box center [458, 309] width 5 height 5
click at [460, 308] on div at bounding box center [459, 309] width 5 height 5
click at [461, 308] on div at bounding box center [461, 309] width 5 height 5
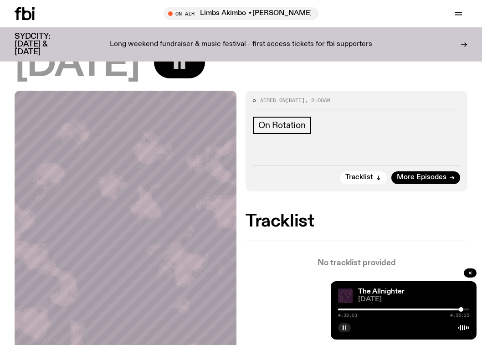
click at [461, 308] on div at bounding box center [461, 309] width 5 height 5
click at [462, 308] on div at bounding box center [462, 309] width 5 height 5
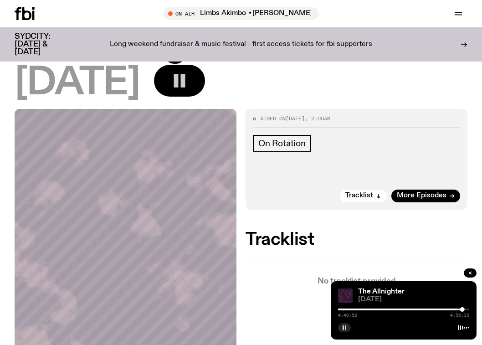
scroll to position [53, 0]
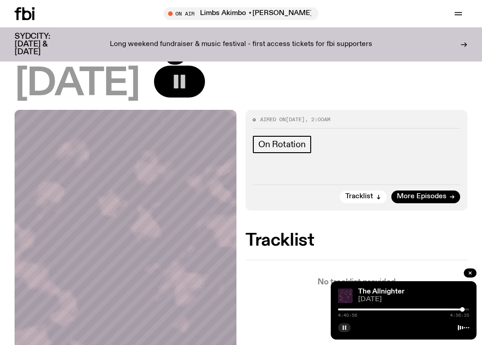
click at [189, 78] on icon "button" at bounding box center [179, 81] width 18 height 18
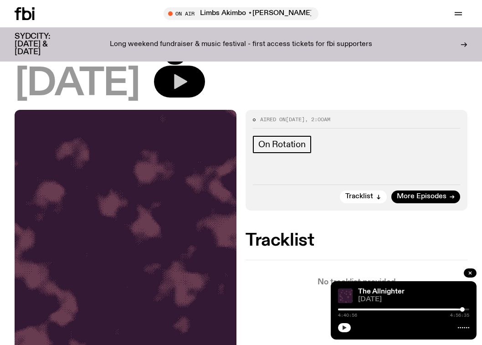
click at [349, 330] on button "button" at bounding box center [344, 327] width 13 height 9
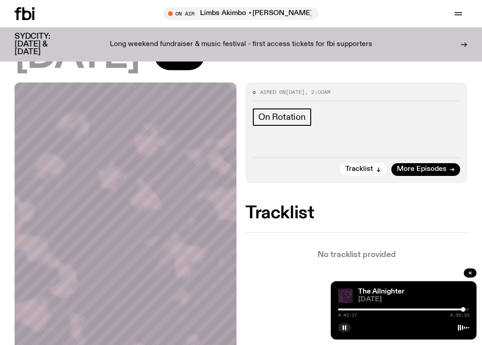
scroll to position [79, 0]
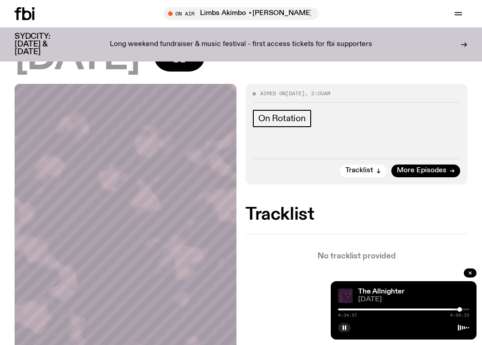
click at [460, 309] on div at bounding box center [459, 309] width 5 height 5
click at [460, 308] on div at bounding box center [460, 309] width 5 height 5
click at [461, 308] on div at bounding box center [461, 309] width 5 height 5
click at [462, 308] on div at bounding box center [462, 309] width 5 height 5
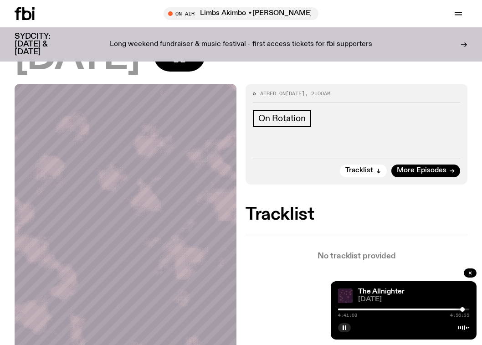
click at [462, 308] on div at bounding box center [462, 309] width 5 height 5
click at [348, 329] on button "button" at bounding box center [344, 327] width 13 height 9
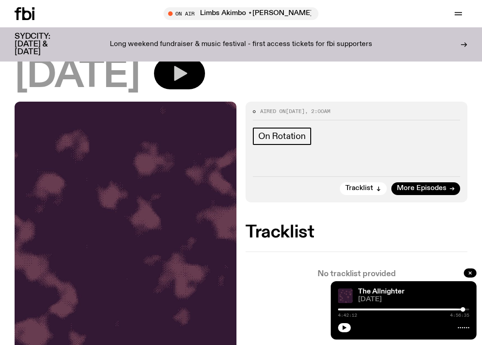
scroll to position [61, 0]
